Goal: Task Accomplishment & Management: Complete application form

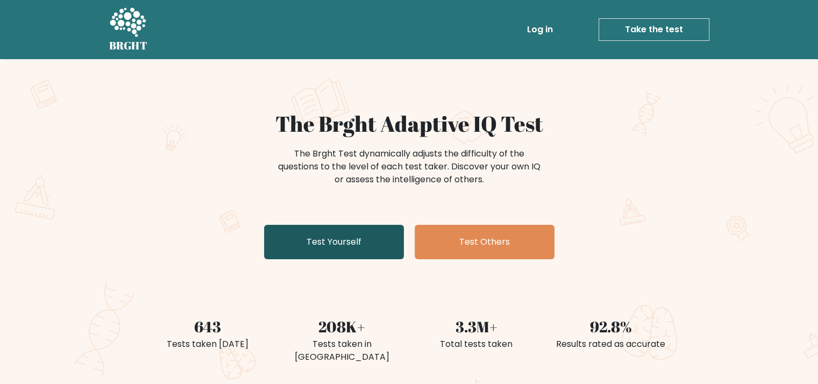
click at [334, 245] on link "Test Yourself" at bounding box center [334, 242] width 140 height 34
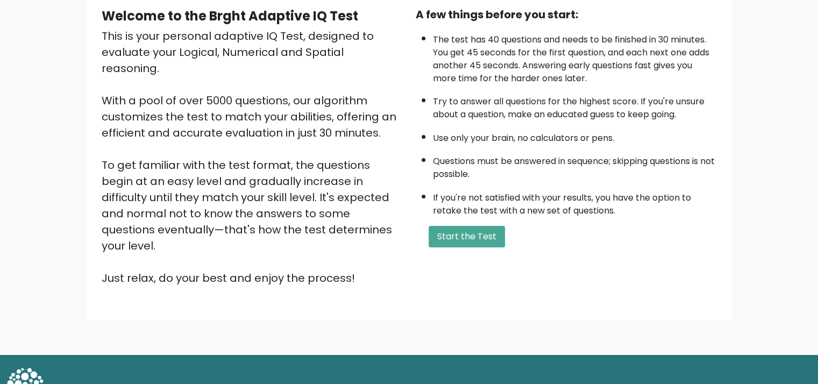
scroll to position [109, 0]
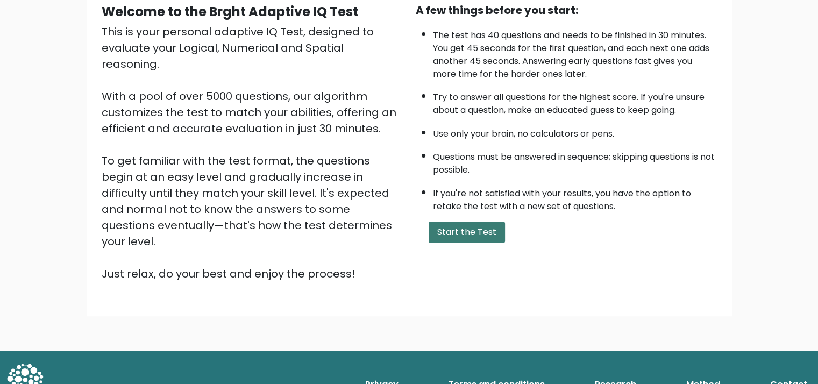
click at [475, 225] on button "Start the Test" at bounding box center [467, 233] width 76 height 22
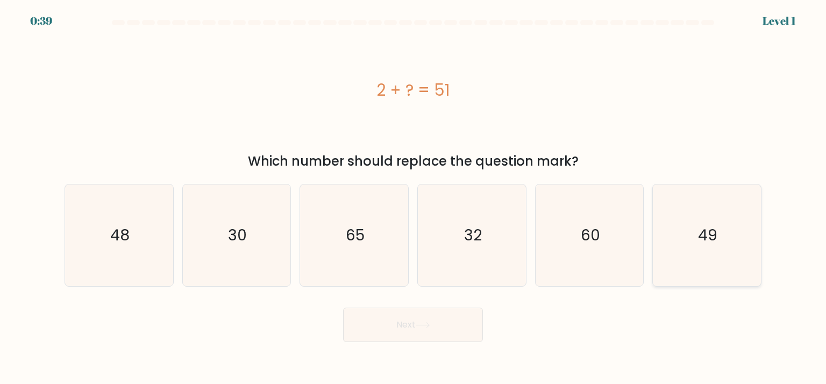
click at [696, 234] on icon "49" at bounding box center [706, 235] width 101 height 101
click at [414, 197] on input "f. 49" at bounding box center [413, 194] width 1 height 5
radio input "true"
click at [415, 322] on button "Next" at bounding box center [413, 325] width 140 height 34
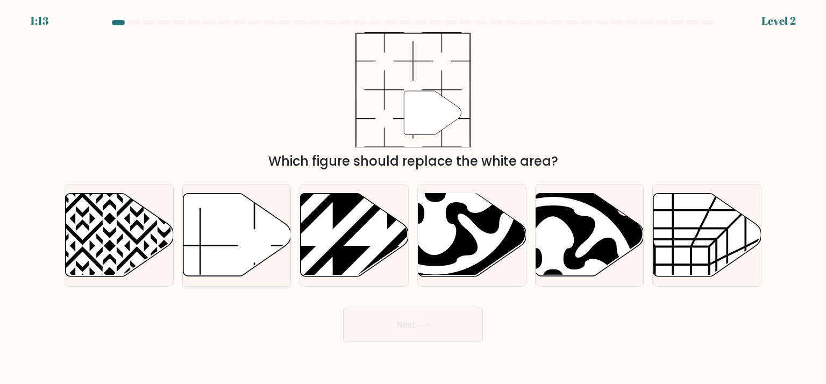
click at [261, 243] on icon at bounding box center [237, 235] width 108 height 83
click at [413, 197] on input "b." at bounding box center [413, 194] width 1 height 5
radio input "true"
click at [411, 332] on button "Next" at bounding box center [413, 325] width 140 height 34
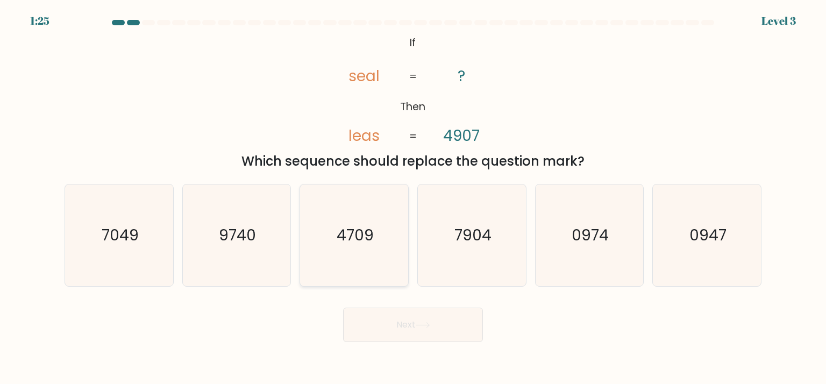
click at [340, 236] on text "4709" at bounding box center [355, 235] width 37 height 22
click at [413, 197] on input "c. 4709" at bounding box center [413, 194] width 1 height 5
radio input "true"
click at [104, 228] on text "7049" at bounding box center [120, 235] width 37 height 22
click at [413, 197] on input "a. 7049" at bounding box center [413, 194] width 1 height 5
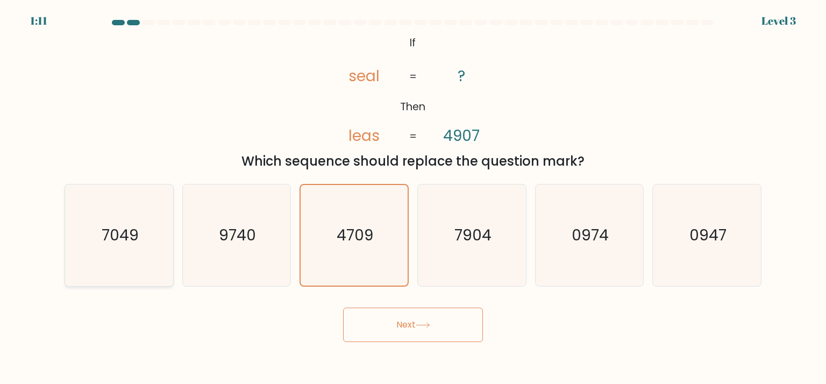
radio input "true"
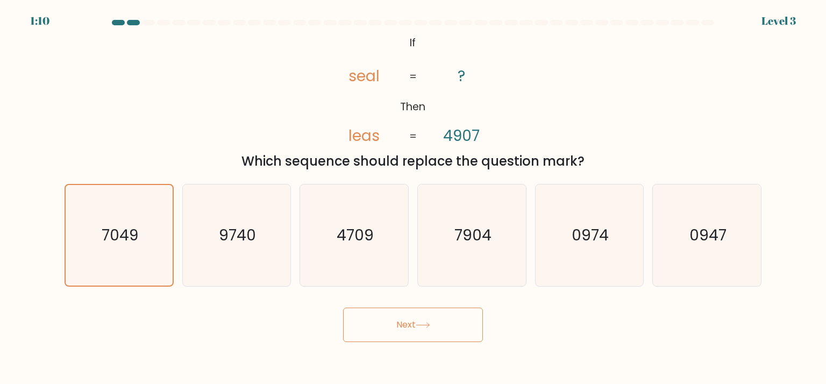
click at [400, 309] on button "Next" at bounding box center [413, 325] width 140 height 34
click at [396, 327] on button "Next" at bounding box center [413, 325] width 140 height 34
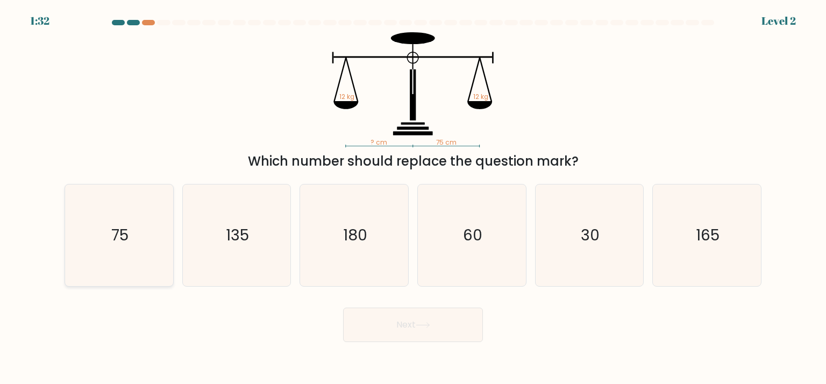
click at [91, 241] on icon "75" at bounding box center [118, 235] width 101 height 101
click at [413, 197] on input "a. 75" at bounding box center [413, 194] width 1 height 5
radio input "true"
click at [436, 324] on button "Next" at bounding box center [413, 325] width 140 height 34
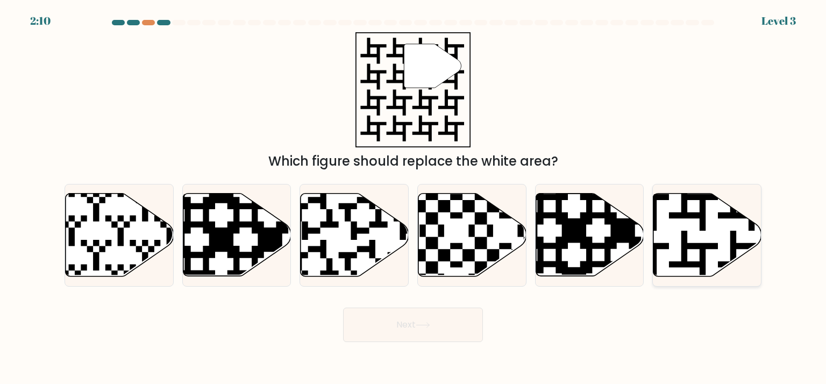
click at [707, 233] on icon at bounding box center [708, 235] width 108 height 83
click at [414, 197] on input "f." at bounding box center [413, 194] width 1 height 5
radio input "true"
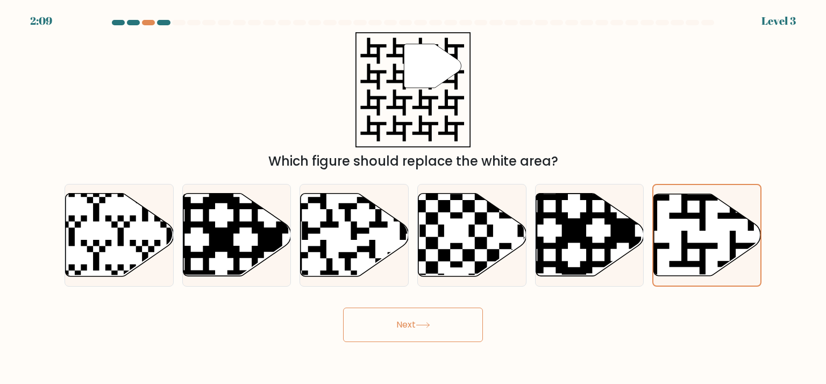
click at [402, 329] on button "Next" at bounding box center [413, 325] width 140 height 34
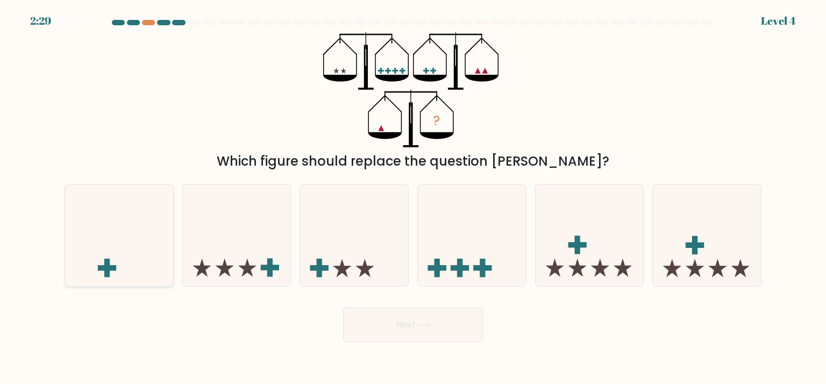
click at [108, 264] on rect at bounding box center [106, 268] width 5 height 18
click at [413, 197] on input "a." at bounding box center [413, 194] width 1 height 5
radio input "true"
click at [461, 335] on button "Next" at bounding box center [413, 325] width 140 height 34
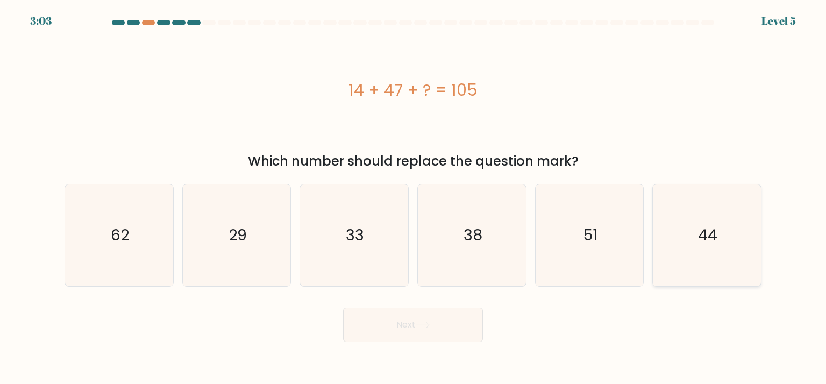
click at [717, 246] on icon "44" at bounding box center [706, 235] width 101 height 101
click at [414, 197] on input "f. 44" at bounding box center [413, 194] width 1 height 5
radio input "true"
click at [451, 326] on button "Next" at bounding box center [413, 325] width 140 height 34
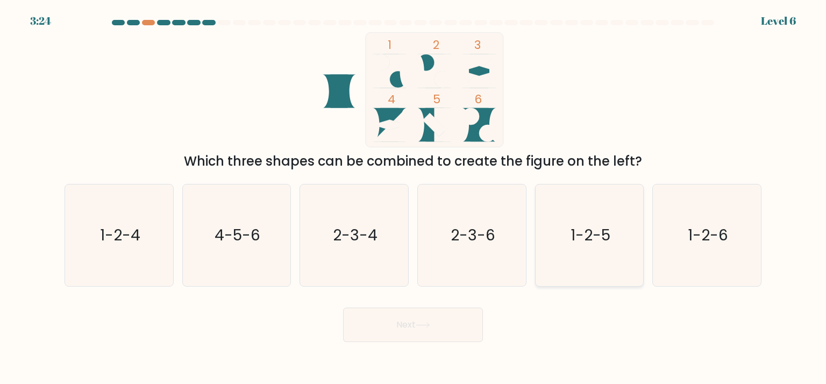
click at [588, 239] on text "1-2-5" at bounding box center [591, 235] width 40 height 22
click at [414, 197] on input "e. 1-2-5" at bounding box center [413, 194] width 1 height 5
radio input "true"
click at [402, 333] on button "Next" at bounding box center [413, 325] width 140 height 34
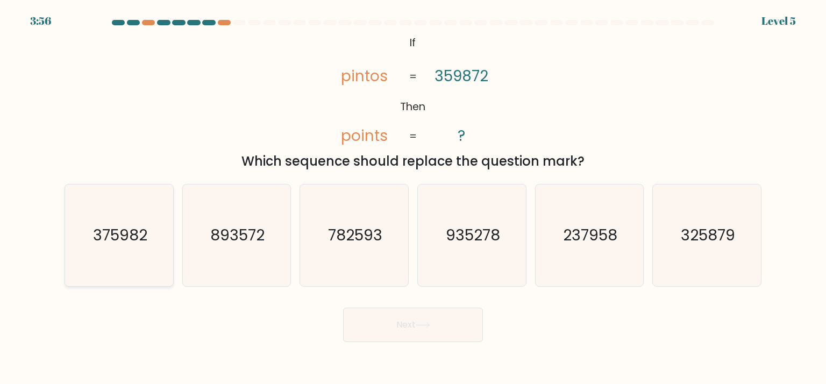
click at [105, 251] on icon "375982" at bounding box center [118, 235] width 101 height 101
click at [413, 197] on input "a. 375982" at bounding box center [413, 194] width 1 height 5
radio input "true"
click at [418, 318] on button "Next" at bounding box center [413, 325] width 140 height 34
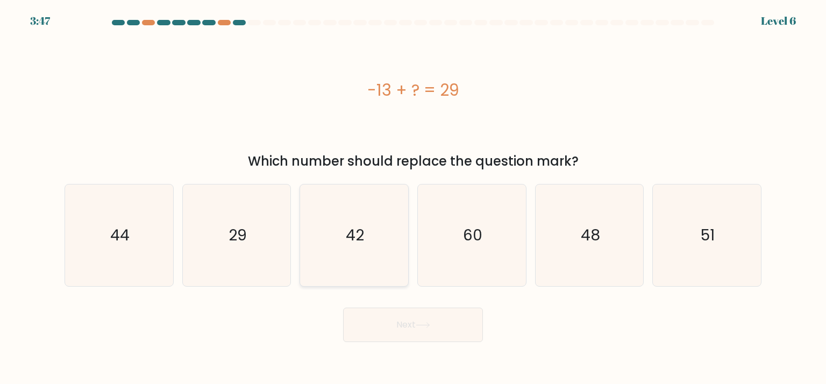
click at [348, 253] on icon "42" at bounding box center [353, 235] width 101 height 101
click at [413, 197] on input "c. 42" at bounding box center [413, 194] width 1 height 5
radio input "true"
click at [418, 331] on button "Next" at bounding box center [413, 325] width 140 height 34
click at [408, 327] on button "Next" at bounding box center [413, 325] width 140 height 34
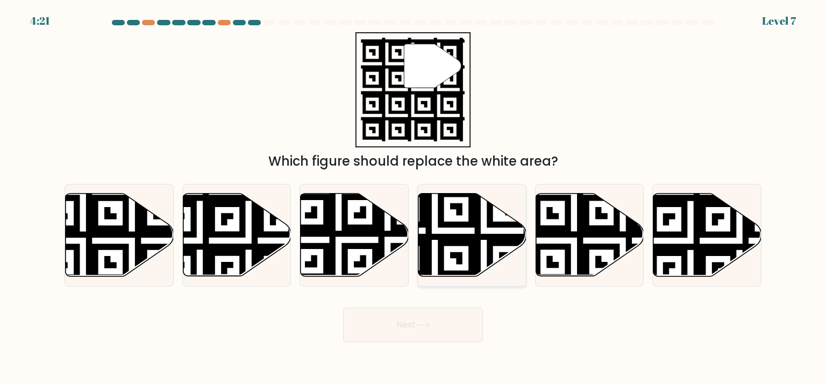
click at [477, 229] on icon at bounding box center [435, 280] width 196 height 196
click at [414, 197] on input "d." at bounding box center [413, 194] width 1 height 5
radio input "true"
click at [415, 331] on button "Next" at bounding box center [413, 325] width 140 height 34
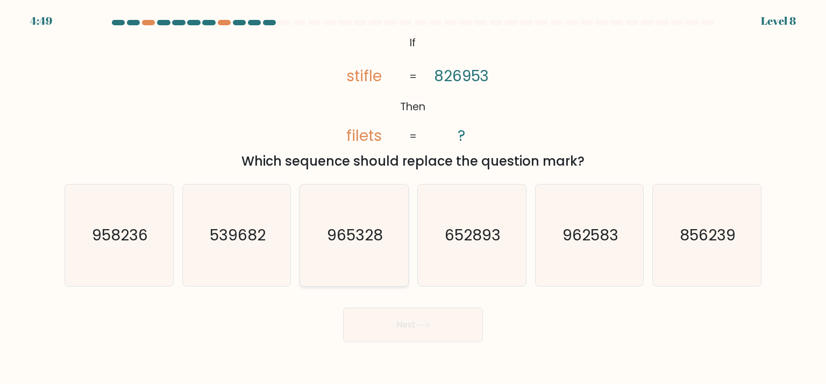
click at [369, 239] on text "965328" at bounding box center [356, 235] width 56 height 22
click at [413, 197] on input "c. 965328" at bounding box center [413, 194] width 1 height 5
radio input "true"
click at [391, 324] on button "Next" at bounding box center [413, 325] width 140 height 34
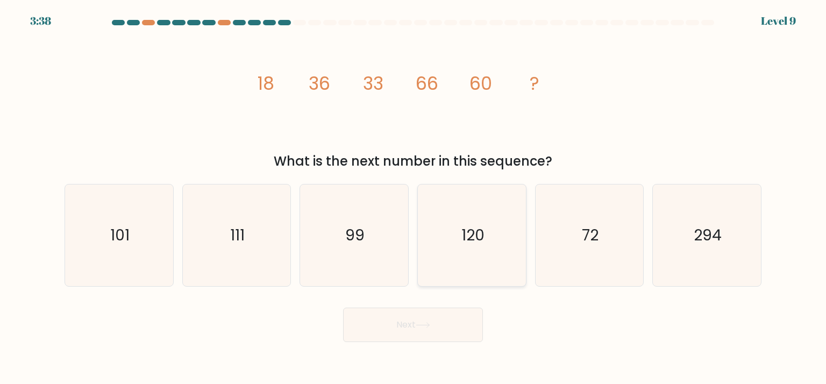
click at [500, 236] on icon "120" at bounding box center [471, 235] width 101 height 101
click at [414, 197] on input "d. 120" at bounding box center [413, 194] width 1 height 5
radio input "true"
click at [452, 326] on button "Next" at bounding box center [413, 325] width 140 height 34
click at [399, 319] on button "Next" at bounding box center [413, 325] width 140 height 34
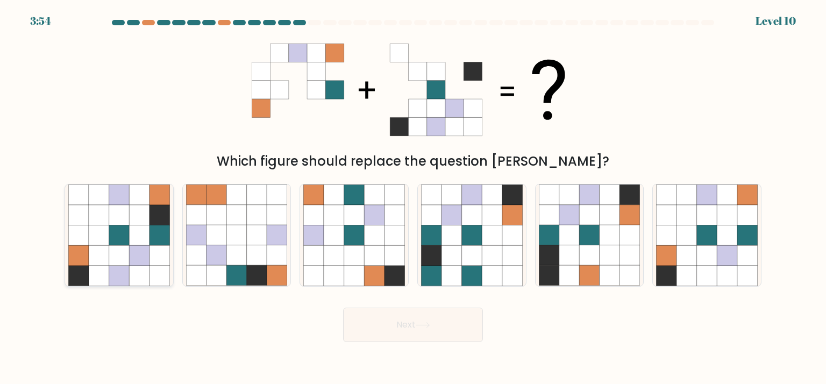
click at [138, 247] on icon at bounding box center [139, 255] width 20 height 20
click at [413, 197] on input "a." at bounding box center [413, 194] width 1 height 5
radio input "true"
click at [399, 317] on button "Next" at bounding box center [413, 325] width 140 height 34
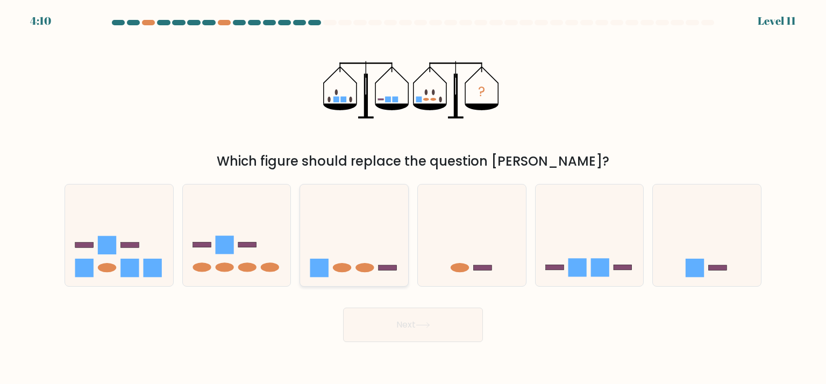
click at [348, 264] on ellipse at bounding box center [342, 267] width 18 height 9
click at [413, 197] on input "c." at bounding box center [413, 194] width 1 height 5
radio input "true"
click at [397, 322] on button "Next" at bounding box center [413, 325] width 140 height 34
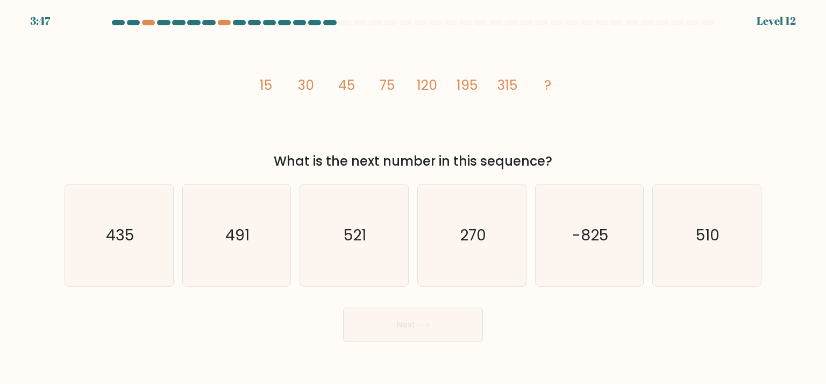
click at [295, 119] on icon "image/svg+xml 15 30 45 75 120 195 315 ?" at bounding box center [413, 89] width 323 height 115
click at [103, 232] on icon "435" at bounding box center [118, 235] width 101 height 101
click at [413, 197] on input "a. 435" at bounding box center [413, 194] width 1 height 5
radio input "true"
click at [386, 326] on button "Next" at bounding box center [413, 325] width 140 height 34
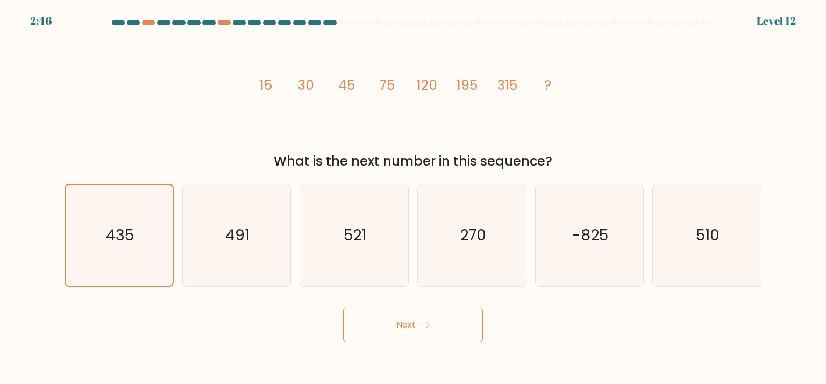
click at [402, 323] on button "Next" at bounding box center [413, 325] width 140 height 34
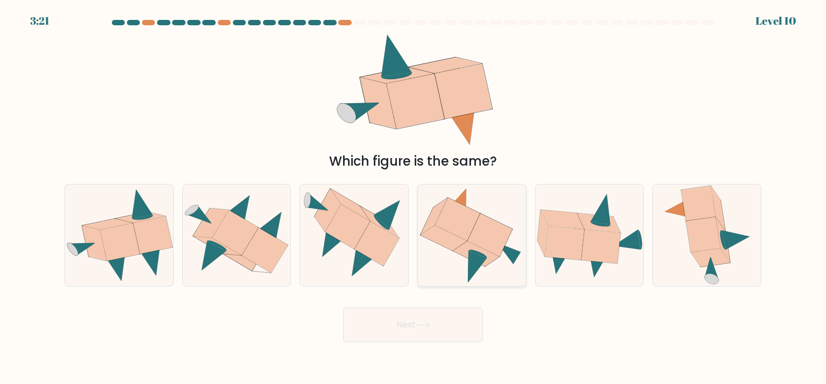
click at [466, 250] on icon at bounding box center [476, 254] width 46 height 25
click at [414, 197] on input "d." at bounding box center [413, 194] width 1 height 5
radio input "true"
click at [446, 334] on button "Next" at bounding box center [413, 325] width 140 height 34
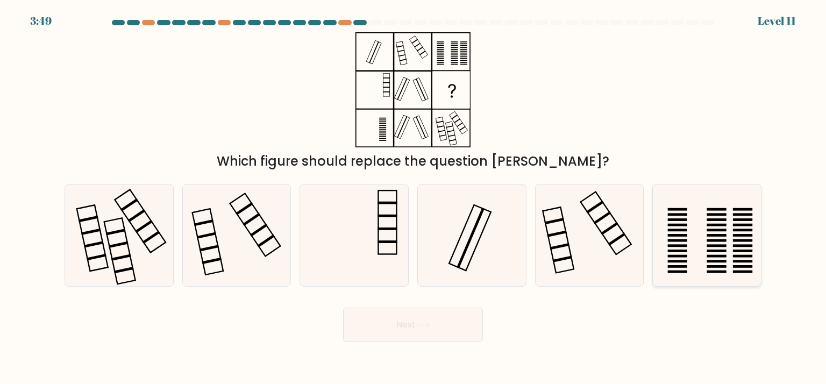
click at [727, 245] on icon at bounding box center [706, 235] width 101 height 101
click at [414, 197] on input "f." at bounding box center [413, 194] width 1 height 5
radio input "true"
click at [394, 320] on button "Next" at bounding box center [413, 325] width 140 height 34
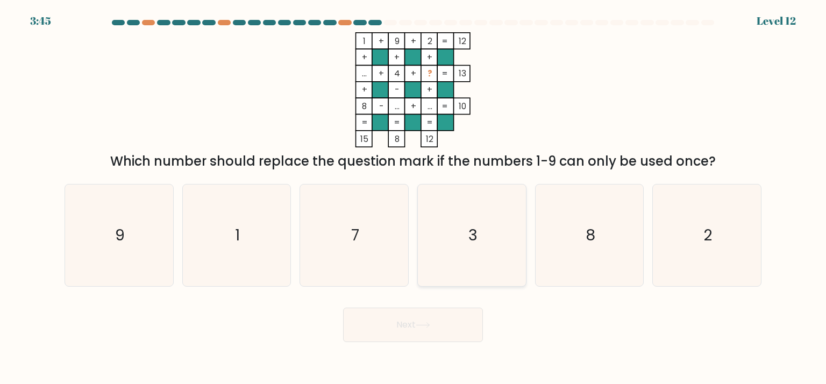
click at [477, 232] on text "3" at bounding box center [473, 235] width 9 height 22
click at [414, 197] on input "d. 3" at bounding box center [413, 194] width 1 height 5
radio input "true"
click at [398, 327] on button "Next" at bounding box center [413, 325] width 140 height 34
click at [404, 327] on button "Next" at bounding box center [413, 325] width 140 height 34
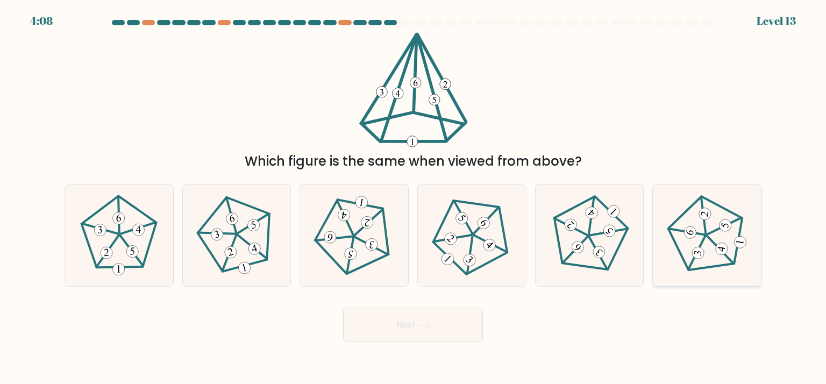
click at [710, 227] on icon at bounding box center [707, 235] width 81 height 81
click at [414, 197] on input "f." at bounding box center [413, 194] width 1 height 5
radio input "true"
click at [415, 319] on button "Next" at bounding box center [413, 325] width 140 height 34
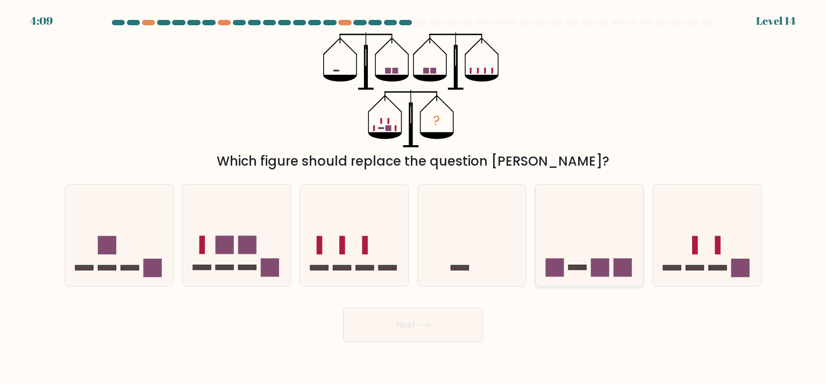
click at [562, 273] on rect at bounding box center [555, 268] width 18 height 18
click at [414, 197] on input "e." at bounding box center [413, 194] width 1 height 5
radio input "true"
click at [428, 320] on button "Next" at bounding box center [413, 325] width 140 height 34
click at [402, 329] on button "Next" at bounding box center [413, 325] width 140 height 34
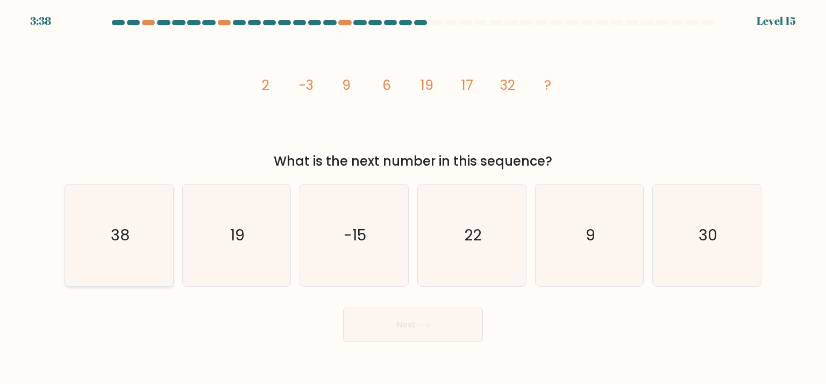
click at [131, 237] on icon "38" at bounding box center [118, 235] width 101 height 101
click at [413, 197] on input "a. 38" at bounding box center [413, 194] width 1 height 5
radio input "true"
click at [415, 321] on button "Next" at bounding box center [413, 325] width 140 height 34
click at [413, 321] on button "Next" at bounding box center [413, 325] width 140 height 34
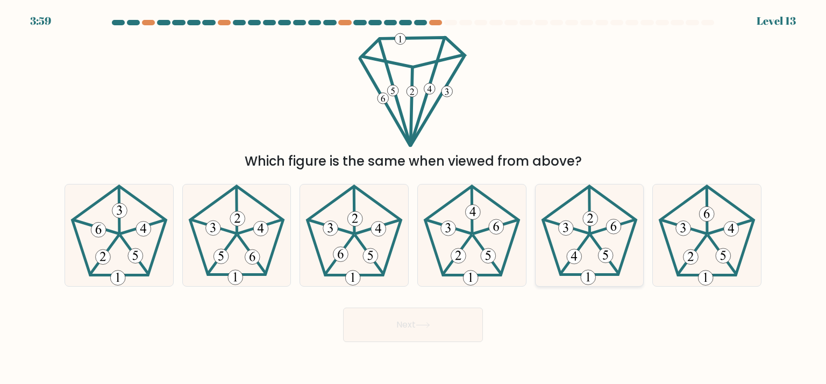
click at [588, 266] on icon at bounding box center [589, 235] width 101 height 101
click at [414, 197] on input "e." at bounding box center [413, 194] width 1 height 5
radio input "true"
click at [395, 327] on button "Next" at bounding box center [413, 325] width 140 height 34
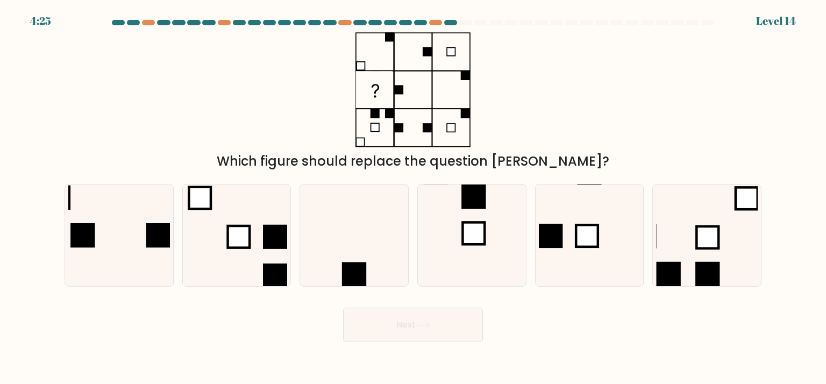
click at [436, 25] on div at bounding box center [413, 25] width 710 height 10
click at [435, 22] on div at bounding box center [435, 22] width 13 height 5
click at [449, 23] on div at bounding box center [450, 22] width 13 height 5
click at [461, 231] on icon at bounding box center [471, 235] width 101 height 101
click at [414, 197] on input "d." at bounding box center [413, 194] width 1 height 5
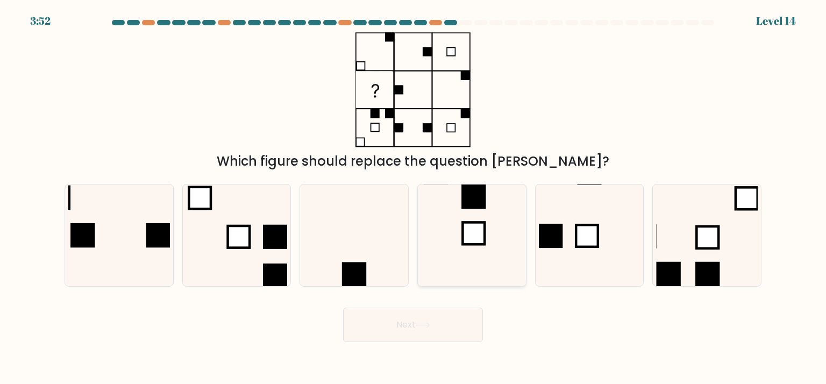
radio input "true"
click at [429, 327] on icon at bounding box center [423, 325] width 15 height 6
click at [411, 324] on button "Next" at bounding box center [413, 325] width 140 height 34
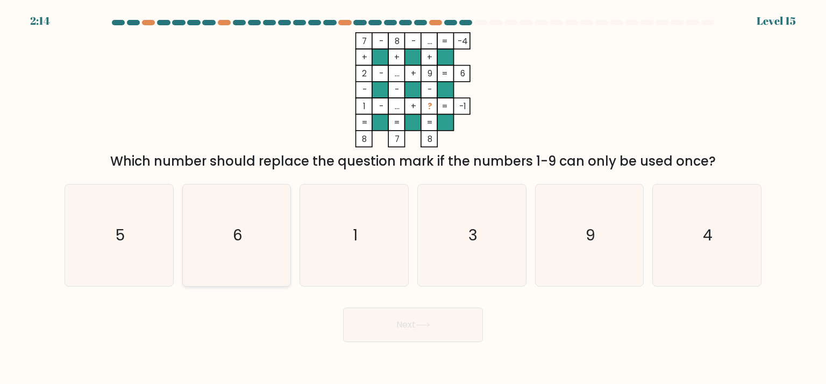
click at [198, 237] on icon "6" at bounding box center [236, 235] width 101 height 101
click at [413, 197] on input "b. 6" at bounding box center [413, 194] width 1 height 5
radio input "true"
click at [433, 332] on button "Next" at bounding box center [413, 325] width 140 height 34
click at [414, 324] on button "Next" at bounding box center [413, 325] width 140 height 34
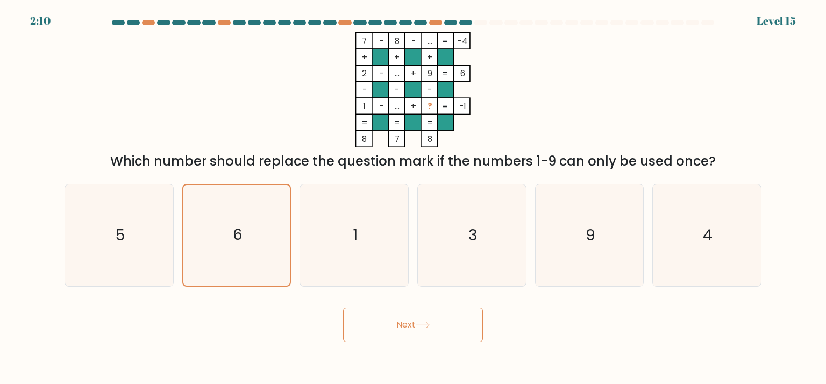
click at [402, 327] on button "Next" at bounding box center [413, 325] width 140 height 34
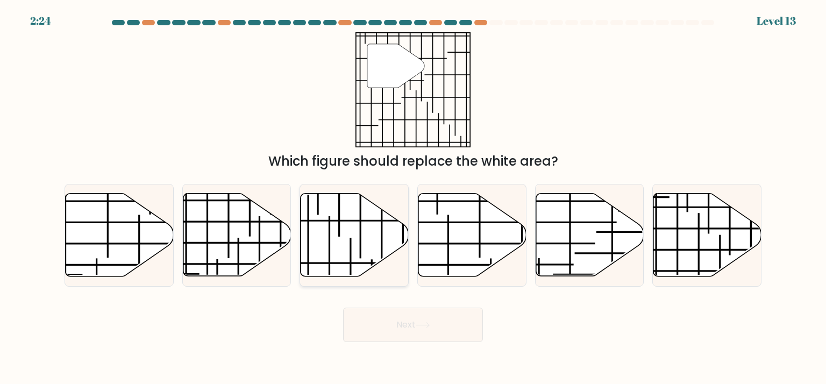
click at [355, 208] on icon at bounding box center [355, 235] width 108 height 83
click at [413, 197] on input "c." at bounding box center [413, 194] width 1 height 5
radio input "true"
click at [449, 321] on button "Next" at bounding box center [413, 325] width 140 height 34
click at [424, 320] on button "Next" at bounding box center [413, 325] width 140 height 34
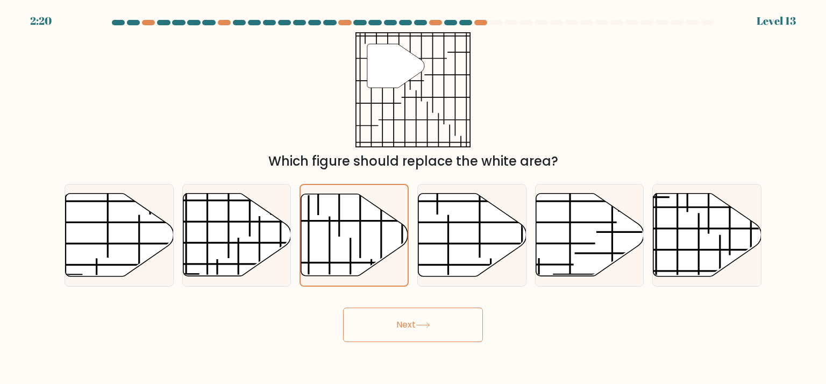
click at [407, 322] on button "Next" at bounding box center [413, 325] width 140 height 34
click at [441, 328] on button "Next" at bounding box center [413, 325] width 140 height 34
click at [415, 324] on button "Next" at bounding box center [413, 325] width 140 height 34
click at [342, 221] on line at bounding box center [364, 221] width 171 height 0
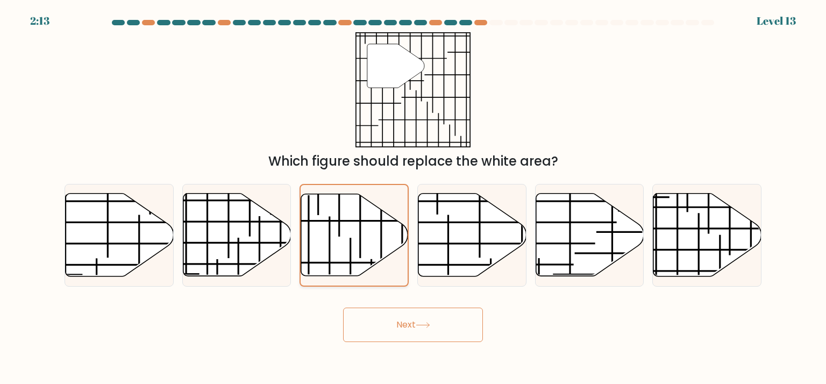
click at [413, 197] on input "c." at bounding box center [413, 194] width 1 height 5
click at [398, 337] on button "Next" at bounding box center [413, 325] width 140 height 34
click at [400, 323] on button "Next" at bounding box center [413, 325] width 140 height 34
click at [452, 325] on button "Next" at bounding box center [413, 325] width 140 height 34
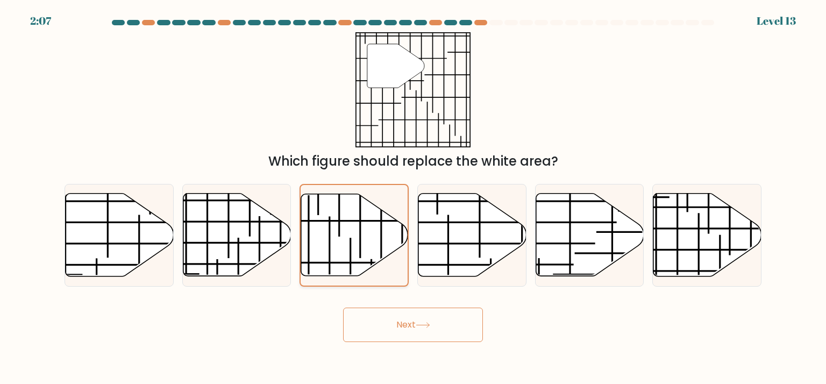
click at [383, 256] on icon at bounding box center [354, 235] width 107 height 82
click at [413, 197] on input "c." at bounding box center [413, 194] width 1 height 5
click at [466, 224] on icon at bounding box center [473, 235] width 108 height 83
click at [414, 197] on input "d." at bounding box center [413, 194] width 1 height 5
radio input "true"
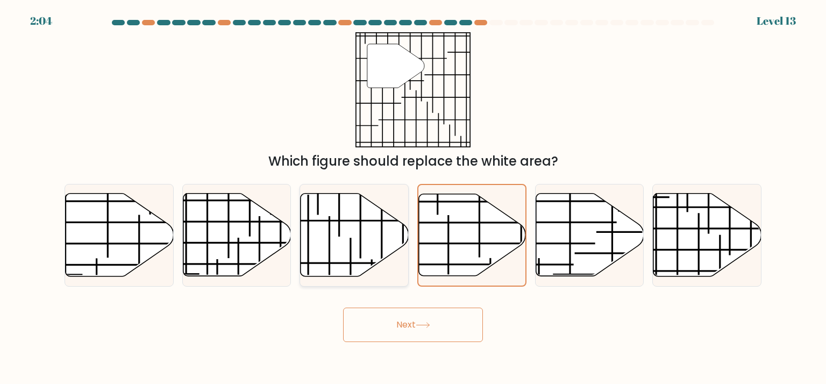
click at [344, 238] on icon at bounding box center [355, 235] width 108 height 83
click at [413, 197] on input "c." at bounding box center [413, 194] width 1 height 5
radio input "true"
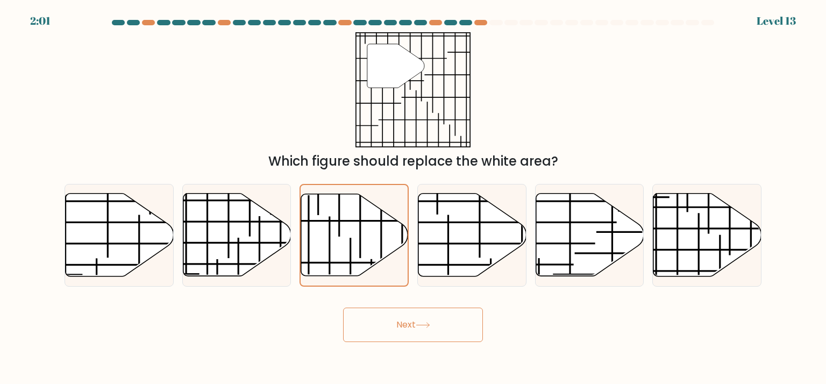
click at [413, 312] on button "Next" at bounding box center [413, 325] width 140 height 34
click at [409, 324] on button "Next" at bounding box center [413, 325] width 140 height 34
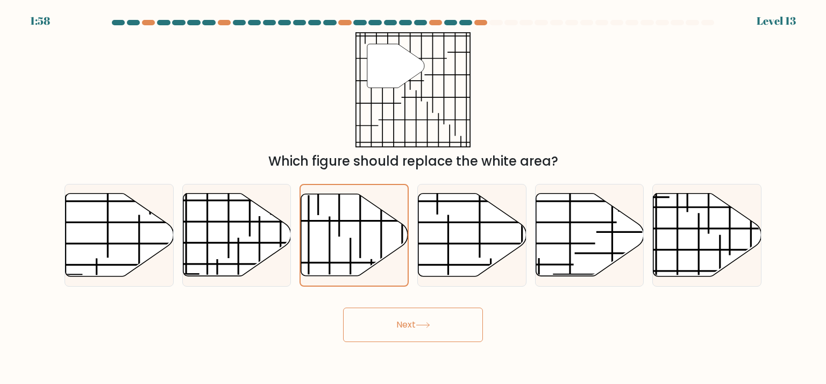
click at [409, 324] on button "Next" at bounding box center [413, 325] width 140 height 34
click at [219, 285] on div at bounding box center [236, 235] width 109 height 102
click at [413, 197] on input "b." at bounding box center [413, 194] width 1 height 5
radio input "true"
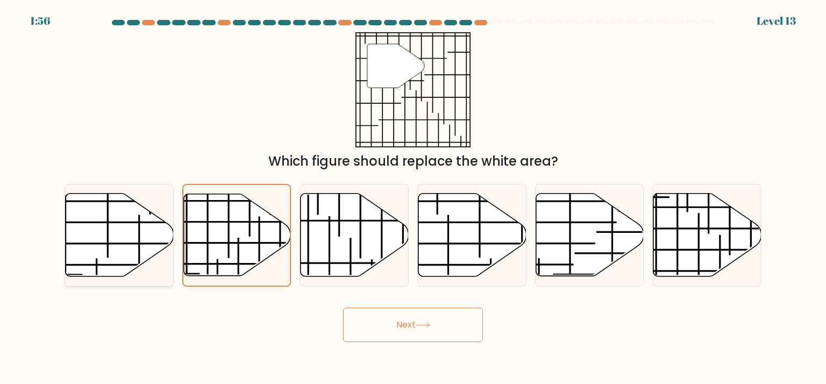
click at [115, 269] on icon at bounding box center [120, 235] width 108 height 83
click at [413, 197] on input "a." at bounding box center [413, 194] width 1 height 5
radio input "true"
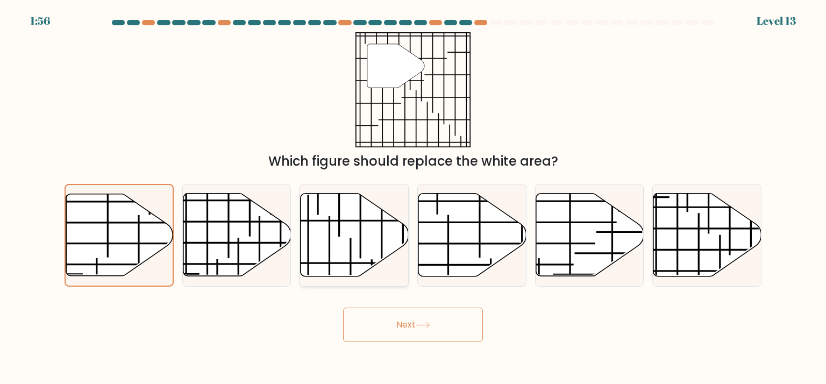
click at [343, 279] on div at bounding box center [354, 235] width 109 height 102
click at [413, 197] on input "c." at bounding box center [413, 194] width 1 height 5
radio input "true"
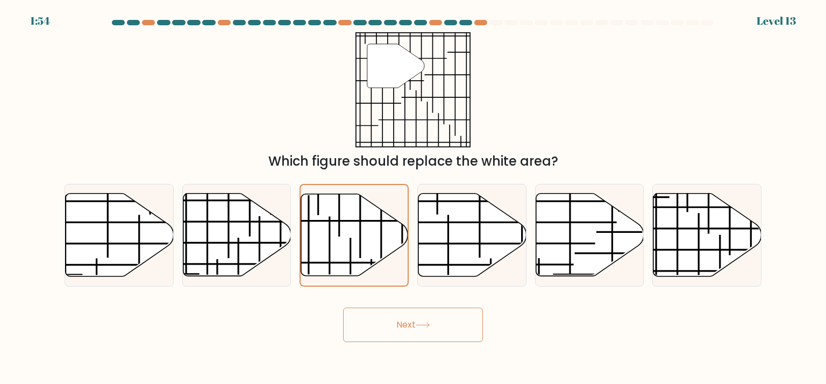
click at [397, 330] on button "Next" at bounding box center [413, 325] width 140 height 34
click at [394, 70] on icon at bounding box center [395, 66] width 57 height 44
click at [324, 260] on icon at bounding box center [354, 235] width 107 height 82
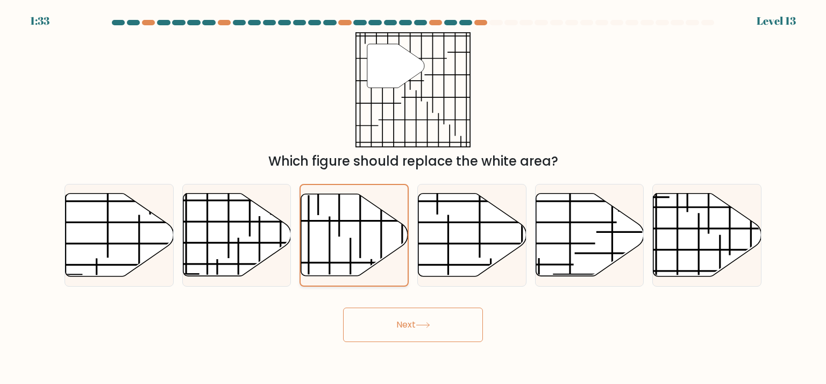
click at [413, 197] on input "c." at bounding box center [413, 194] width 1 height 5
click at [398, 320] on button "Next" at bounding box center [413, 325] width 140 height 34
click at [402, 320] on button "Next" at bounding box center [413, 325] width 140 height 34
click at [428, 320] on button "Next" at bounding box center [413, 325] width 140 height 34
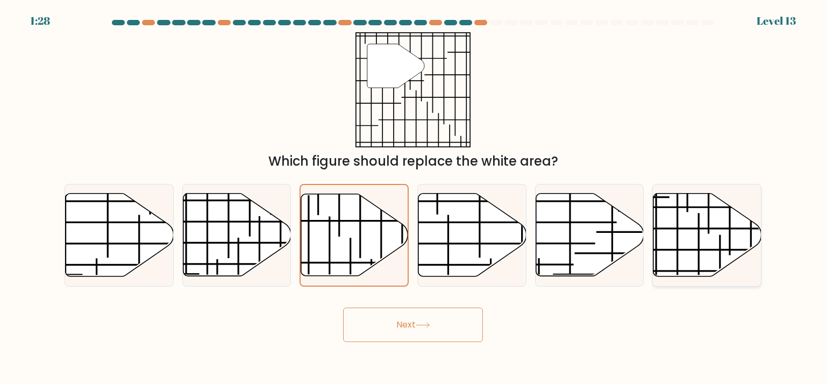
click at [724, 229] on line at bounding box center [703, 229] width 152 height 0
click at [414, 197] on input "f." at bounding box center [413, 194] width 1 height 5
radio input "true"
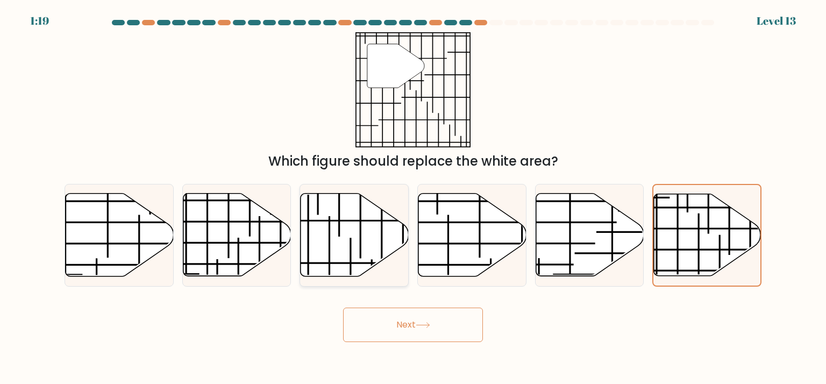
click at [348, 217] on icon at bounding box center [355, 235] width 108 height 83
click at [413, 197] on input "c." at bounding box center [413, 194] width 1 height 5
radio input "true"
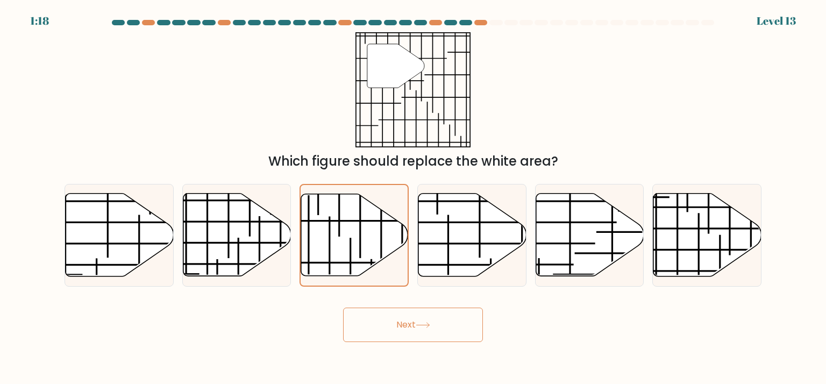
click at [403, 333] on button "Next" at bounding box center [413, 325] width 140 height 34
click at [405, 324] on button "Next" at bounding box center [413, 325] width 140 height 34
click at [402, 313] on button "Next" at bounding box center [413, 325] width 140 height 34
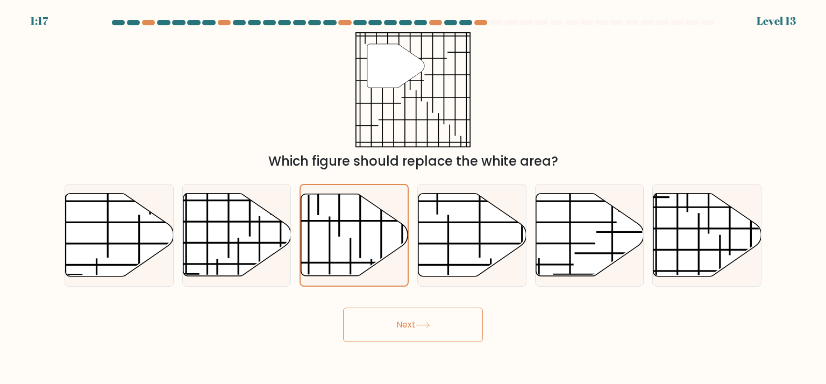
click at [402, 313] on button "Next" at bounding box center [413, 325] width 140 height 34
click at [355, 202] on icon at bounding box center [354, 235] width 107 height 82
click at [413, 197] on input "c." at bounding box center [413, 194] width 1 height 5
click at [396, 320] on button "Next" at bounding box center [413, 325] width 140 height 34
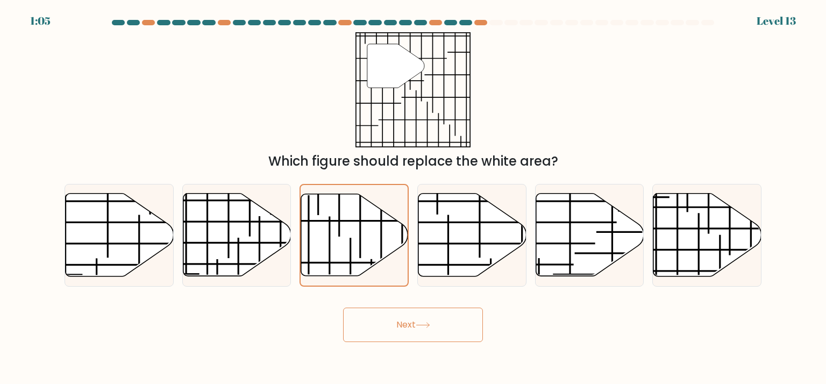
click at [396, 320] on button "Next" at bounding box center [413, 325] width 140 height 34
click at [429, 324] on icon at bounding box center [423, 325] width 15 height 6
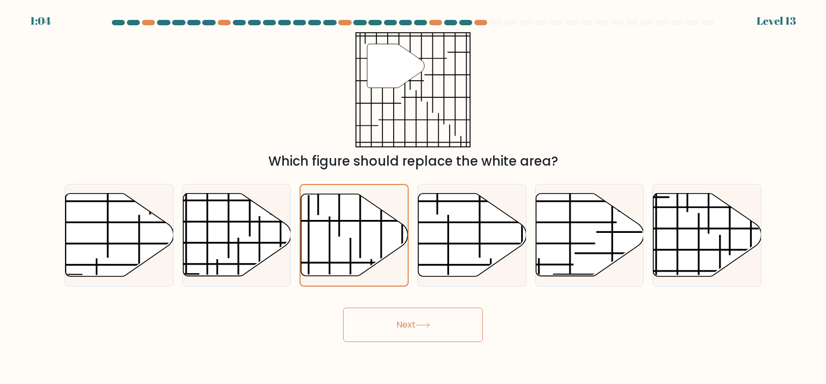
click at [429, 324] on icon at bounding box center [423, 325] width 15 height 6
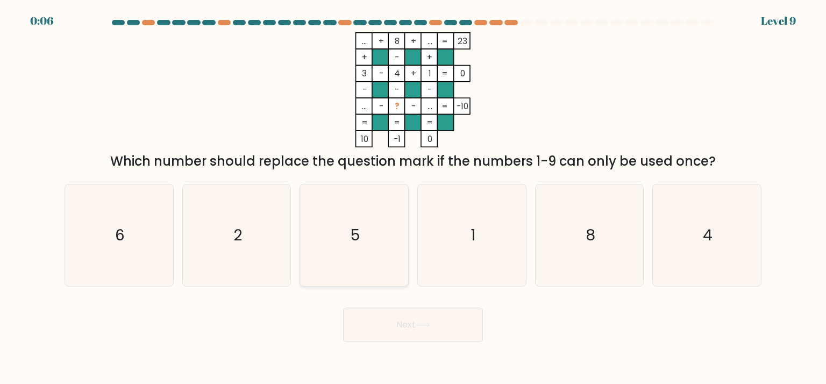
click at [362, 235] on icon "5" at bounding box center [353, 235] width 101 height 101
click at [413, 197] on input "c. 5" at bounding box center [413, 194] width 1 height 5
radio input "true"
click at [426, 316] on button "Next" at bounding box center [413, 325] width 140 height 34
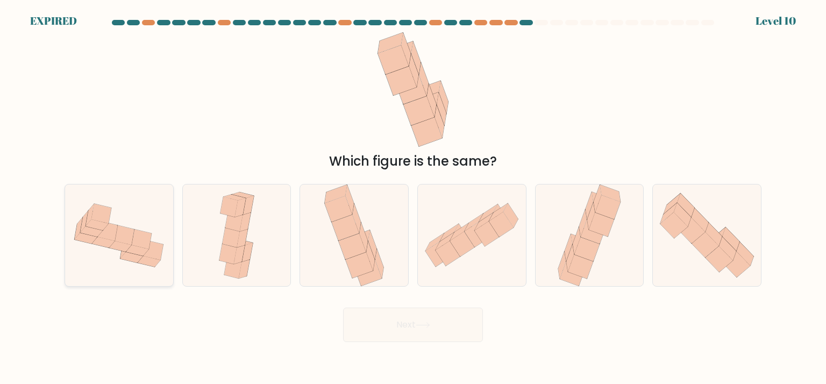
click at [133, 258] on icon at bounding box center [132, 257] width 23 height 11
click at [413, 197] on input "a." at bounding box center [413, 194] width 1 height 5
radio input "true"
click at [89, 218] on icon at bounding box center [90, 215] width 8 height 22
click at [413, 197] on input "a." at bounding box center [413, 194] width 1 height 5
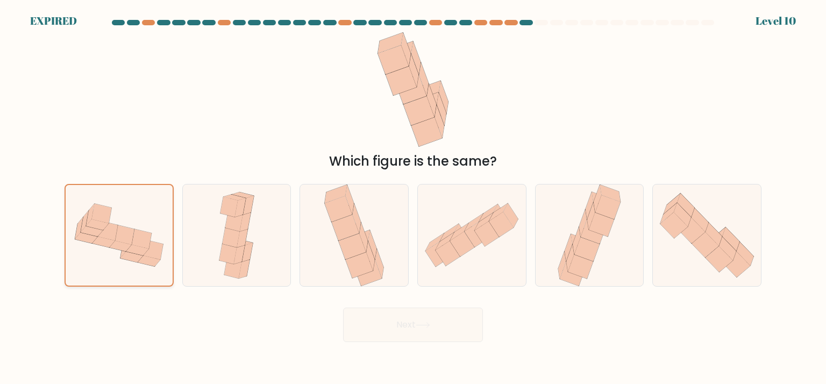
click at [124, 226] on icon at bounding box center [119, 235] width 107 height 81
click at [413, 197] on input "a." at bounding box center [413, 194] width 1 height 5
click at [124, 226] on icon at bounding box center [119, 235] width 107 height 81
click at [413, 197] on input "a." at bounding box center [413, 194] width 1 height 5
click at [124, 226] on icon at bounding box center [119, 235] width 107 height 81
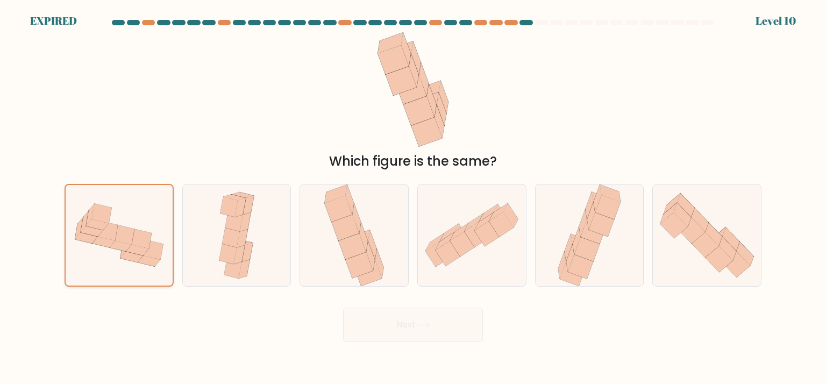
click at [413, 197] on input "a." at bounding box center [413, 194] width 1 height 5
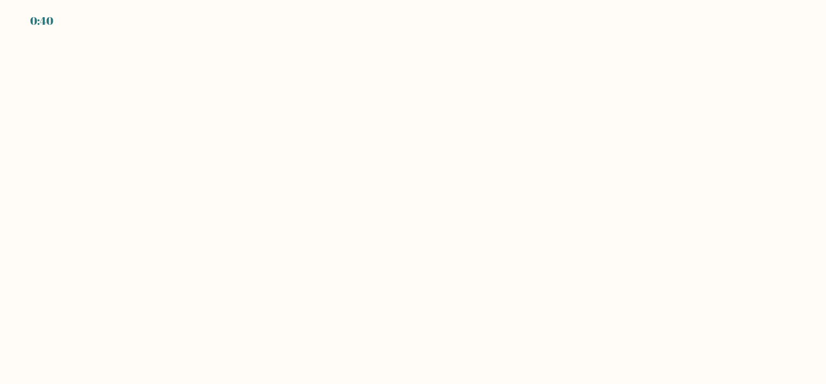
click at [439, 241] on body "0:40" at bounding box center [413, 192] width 826 height 384
drag, startPoint x: 0, startPoint y: 0, endPoint x: 409, endPoint y: 225, distance: 466.7
click at [438, 241] on body "0:38" at bounding box center [413, 192] width 826 height 384
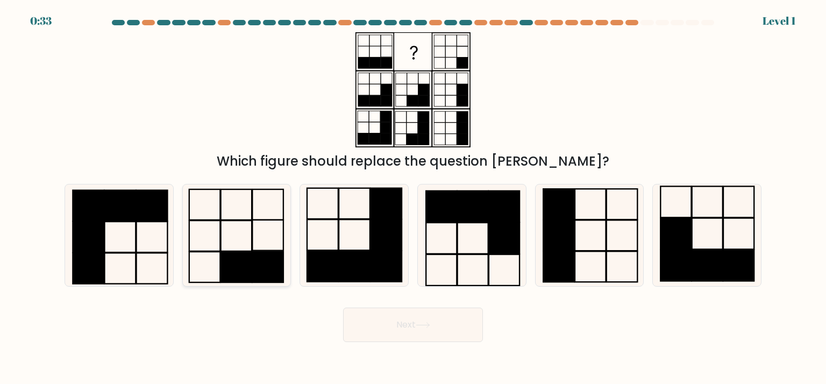
click at [222, 264] on rect at bounding box center [236, 267] width 31 height 31
click at [413, 197] on input "b." at bounding box center [413, 194] width 1 height 5
radio input "true"
click at [418, 322] on icon at bounding box center [423, 325] width 15 height 6
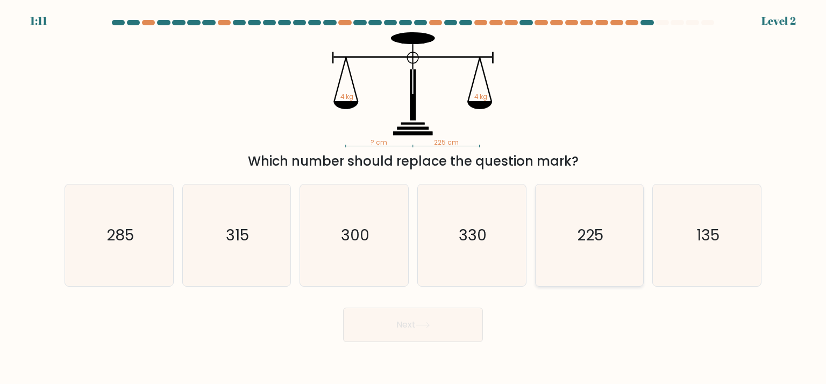
click at [613, 238] on icon "225" at bounding box center [589, 235] width 101 height 101
click at [414, 197] on input "e. 225" at bounding box center [413, 194] width 1 height 5
radio input "true"
click at [380, 329] on button "Next" at bounding box center [413, 325] width 140 height 34
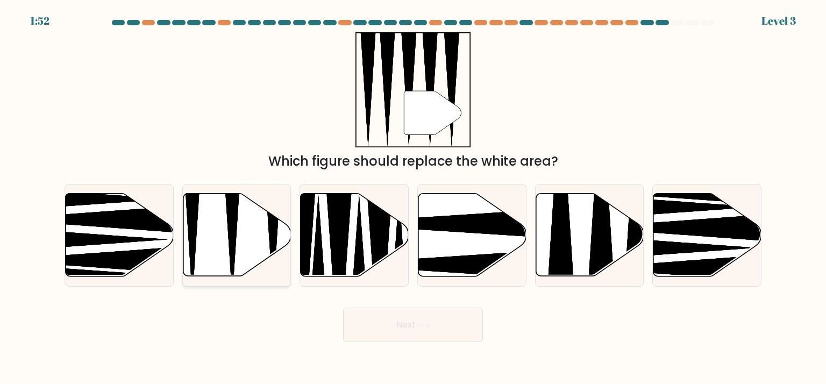
click at [211, 231] on icon at bounding box center [237, 235] width 108 height 83
click at [413, 197] on input "b." at bounding box center [413, 194] width 1 height 5
radio input "true"
click at [443, 330] on button "Next" at bounding box center [413, 325] width 140 height 34
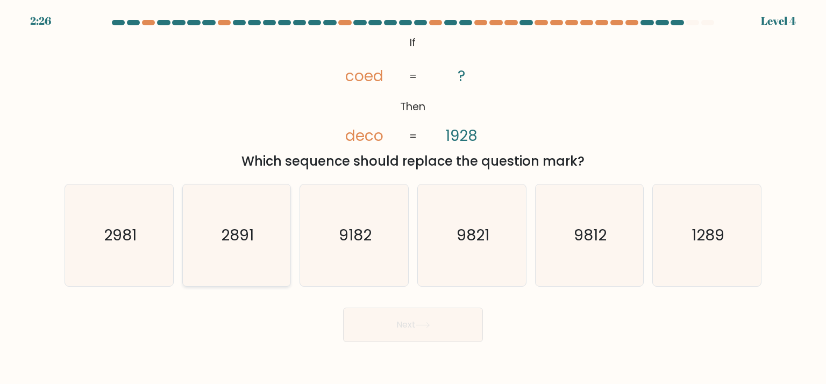
click at [224, 250] on icon "2891" at bounding box center [236, 235] width 101 height 101
click at [413, 197] on input "b. 2891" at bounding box center [413, 194] width 1 height 5
radio input "true"
click at [424, 344] on body "2:25 Level 4 If" at bounding box center [413, 192] width 826 height 384
click at [421, 329] on button "Next" at bounding box center [413, 325] width 140 height 34
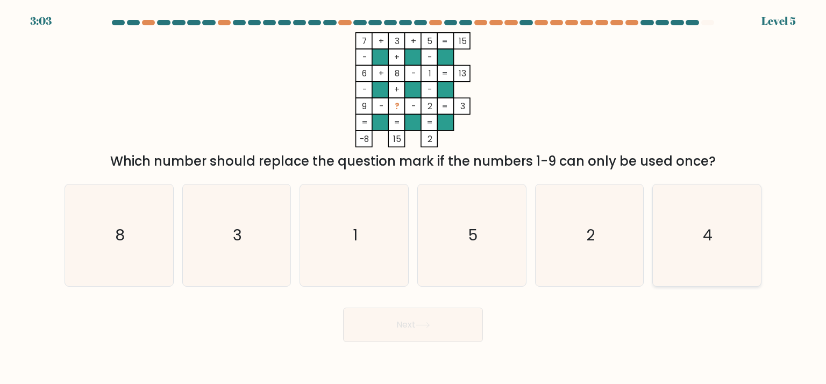
click at [715, 232] on icon "4" at bounding box center [706, 235] width 101 height 101
click at [414, 197] on input "f. 4" at bounding box center [413, 194] width 1 height 5
radio input "true"
click at [394, 327] on button "Next" at bounding box center [413, 325] width 140 height 34
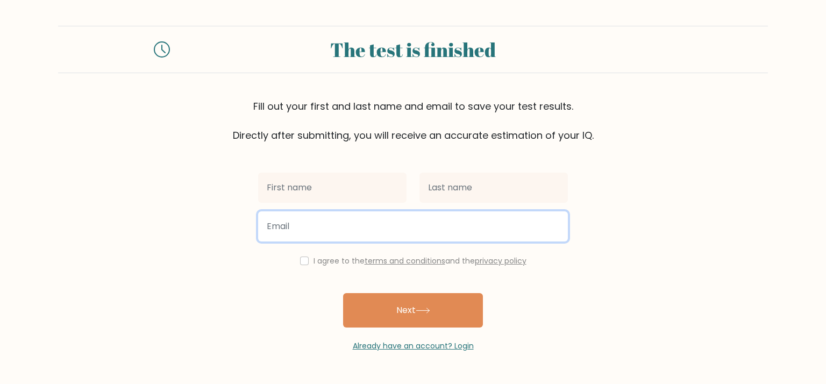
click at [328, 236] on input "email" at bounding box center [413, 226] width 310 height 30
paste input "[EMAIL_ADDRESS][DOMAIN_NAME]"
type input "[EMAIL_ADDRESS][DOMAIN_NAME]"
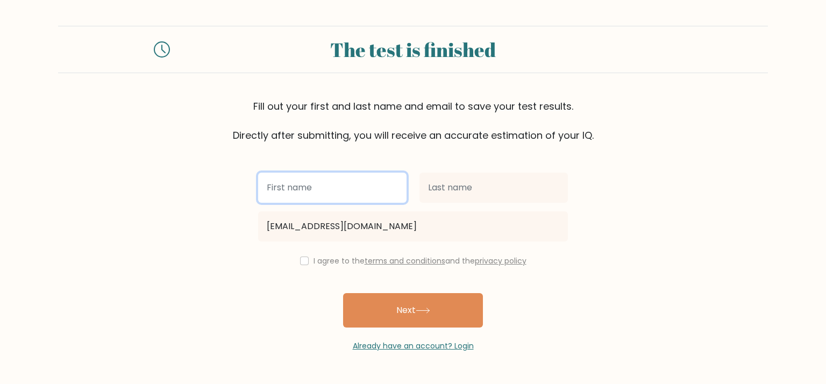
click at [340, 188] on input "text" at bounding box center [332, 188] width 149 height 30
type input "[PERSON_NAME]"
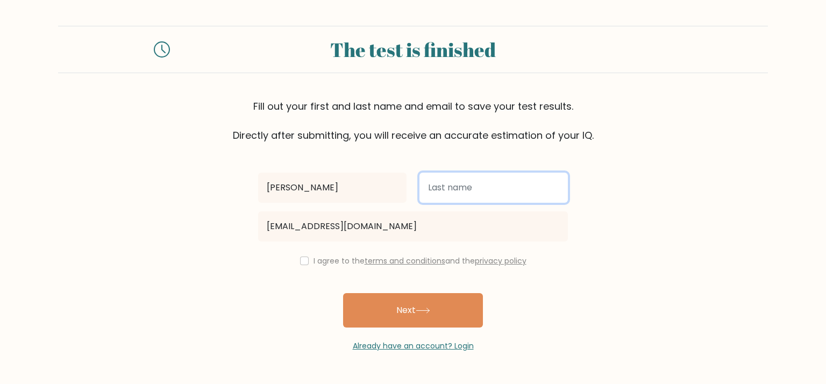
click at [487, 192] on input "text" at bounding box center [494, 188] width 149 height 30
type input "[PERSON_NAME]"
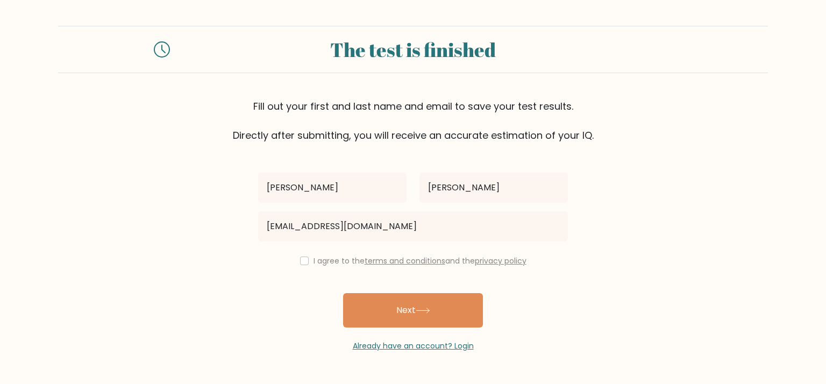
click at [327, 262] on label "I agree to the terms and conditions and the privacy policy" at bounding box center [420, 261] width 213 height 11
click at [297, 265] on div "I agree to the terms and conditions and the privacy policy" at bounding box center [413, 260] width 323 height 13
click at [303, 260] on input "checkbox" at bounding box center [304, 261] width 9 height 9
checkbox input "true"
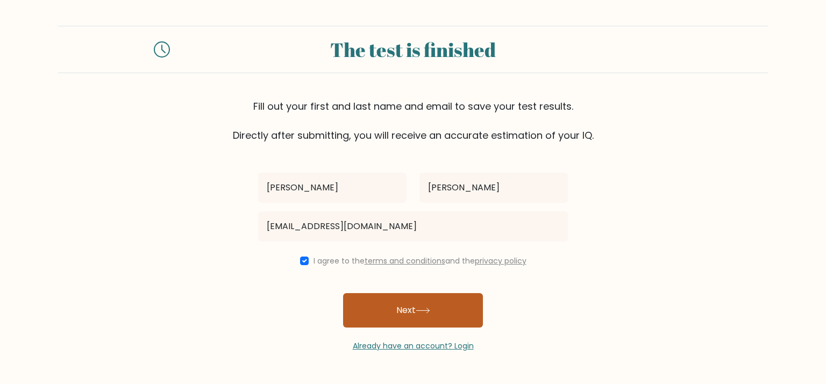
click at [375, 307] on button "Next" at bounding box center [413, 310] width 140 height 34
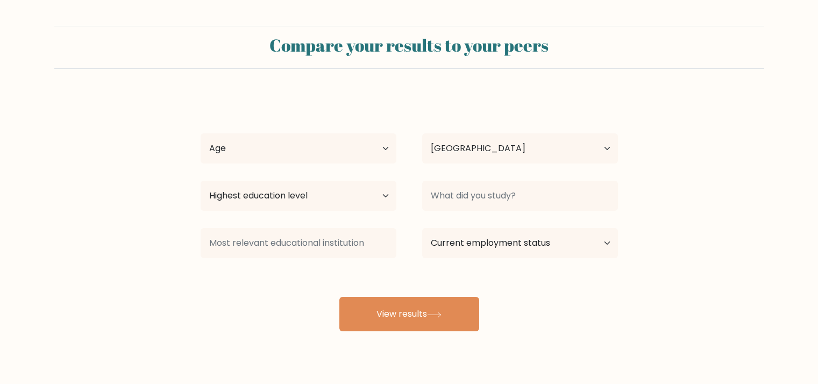
select select "PH"
click at [331, 192] on select "Highest education level No schooling Primary Lower Secondary Upper Secondary Oc…" at bounding box center [299, 196] width 196 height 30
select select "occupation_specific"
click at [201, 181] on select "Highest education level No schooling Primary Lower Secondary Upper Secondary Oc…" at bounding box center [299, 196] width 196 height 30
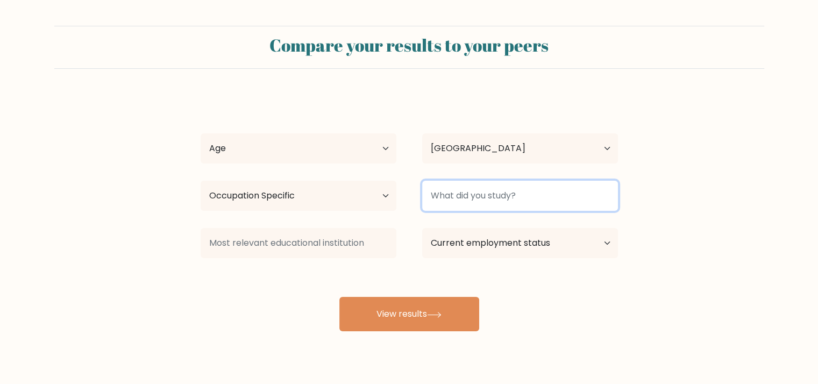
click at [478, 198] on input at bounding box center [520, 196] width 196 height 30
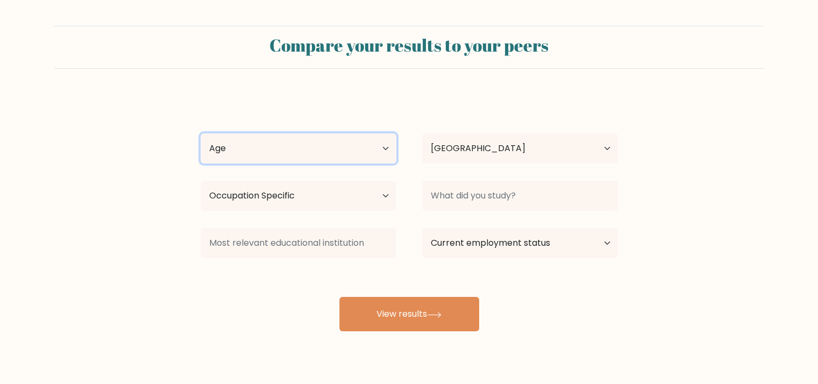
click at [336, 158] on select "Age Under [DEMOGRAPHIC_DATA] [DEMOGRAPHIC_DATA] [DEMOGRAPHIC_DATA] [DEMOGRAPHIC…" at bounding box center [299, 148] width 196 height 30
select select "35_44"
click at [201, 133] on select "Age Under [DEMOGRAPHIC_DATA] [DEMOGRAPHIC_DATA] [DEMOGRAPHIC_DATA] [DEMOGRAPHIC…" at bounding box center [299, 148] width 196 height 30
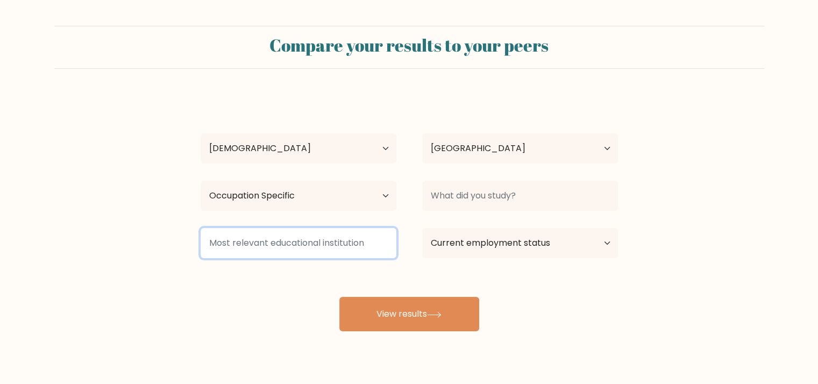
click at [314, 253] on input at bounding box center [299, 243] width 196 height 30
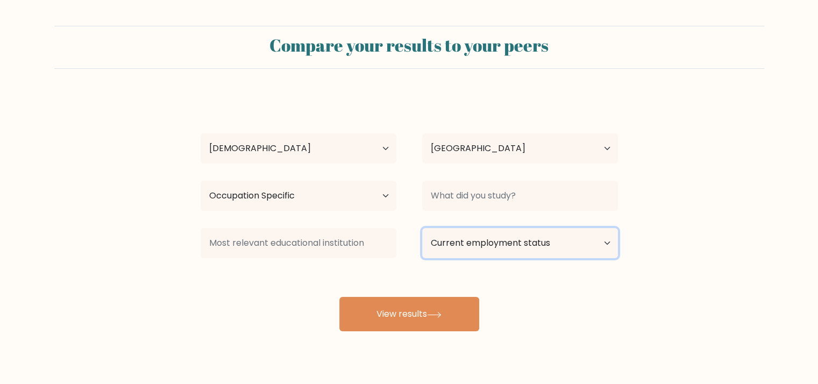
click at [479, 240] on select "Current employment status Employed Student Retired Other / prefer not to answer" at bounding box center [520, 243] width 196 height 30
select select "employed"
click at [422, 228] on select "Current employment status Employed Student Retired Other / prefer not to answer" at bounding box center [520, 243] width 196 height 30
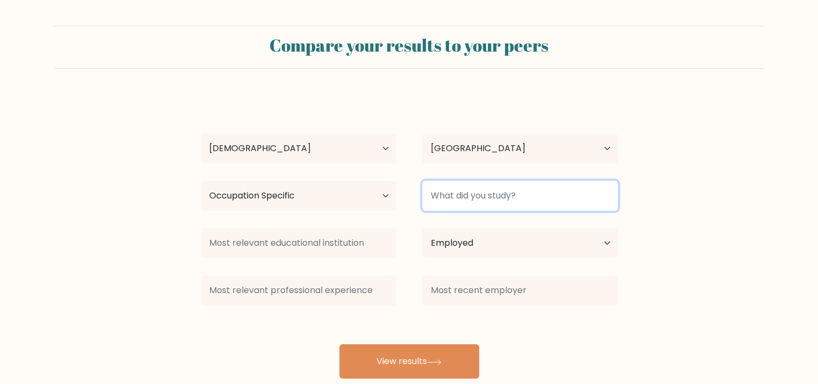
click at [448, 192] on input at bounding box center [520, 196] width 196 height 30
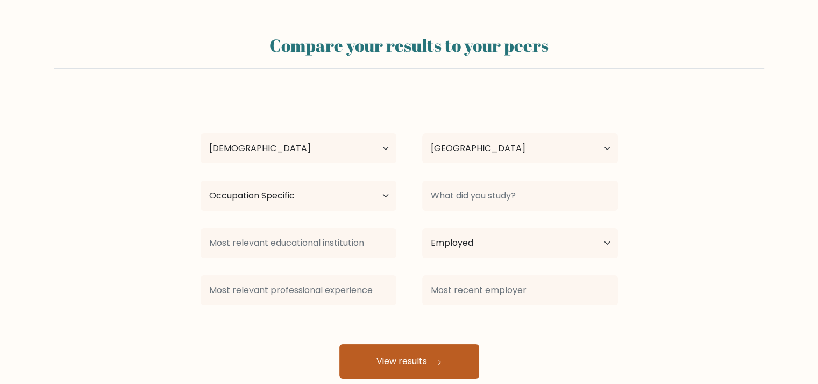
click at [405, 361] on button "View results" at bounding box center [410, 361] width 140 height 34
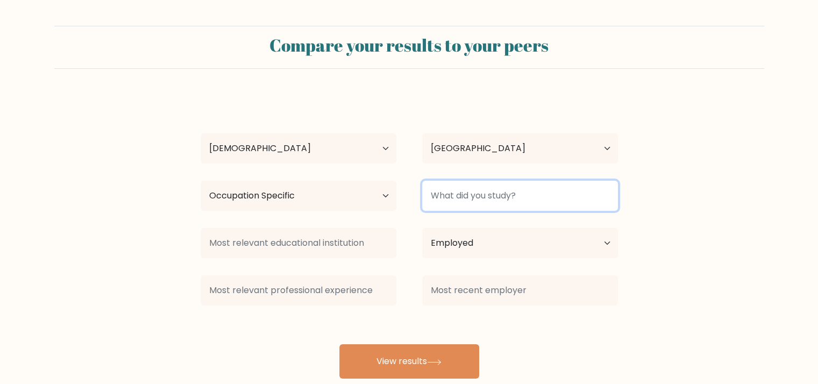
click at [456, 192] on input at bounding box center [520, 196] width 196 height 30
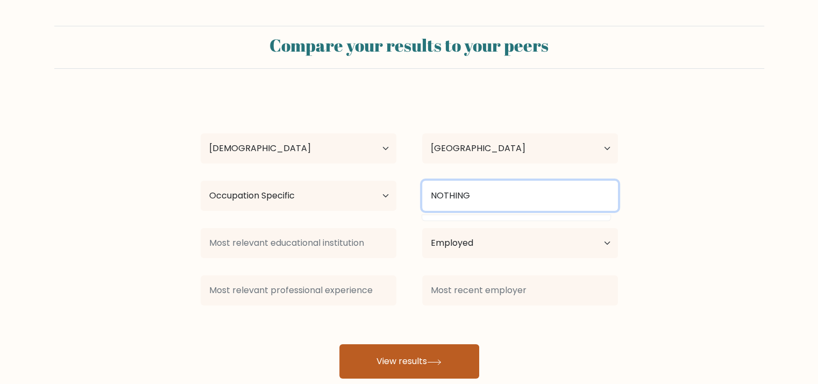
type input "NOTHING"
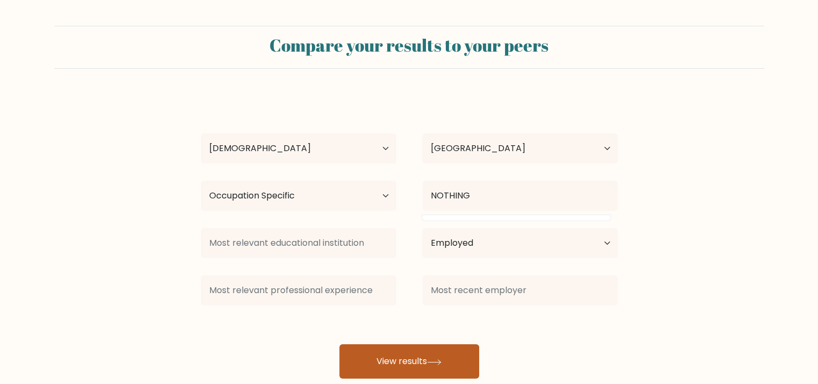
click at [397, 359] on button "View results" at bounding box center [410, 361] width 140 height 34
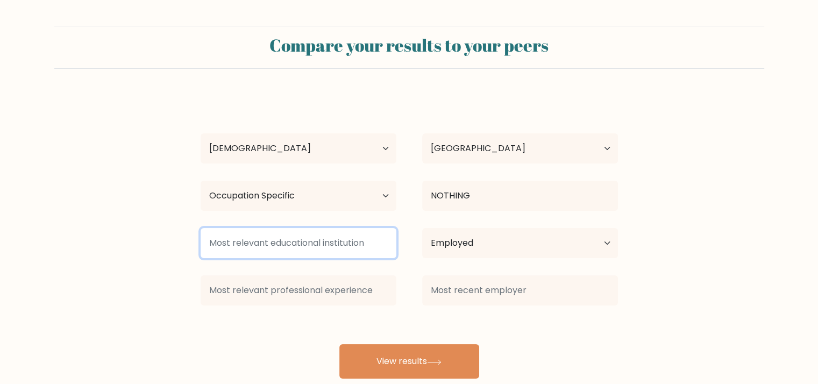
click at [303, 234] on input at bounding box center [299, 243] width 196 height 30
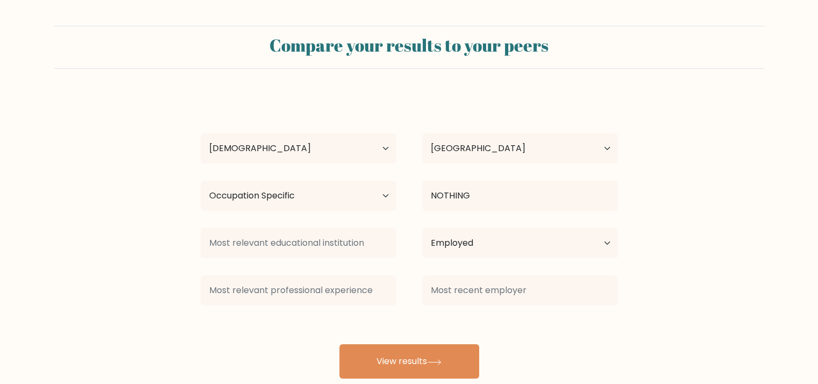
click at [321, 175] on div "John LYN Age Under 18 years old 18-24 years old 25-34 years old 35-44 years old…" at bounding box center [409, 237] width 430 height 284
click at [316, 193] on select "Highest education level No schooling Primary Lower Secondary Upper Secondary Oc…" at bounding box center [299, 196] width 196 height 30
select select "upper_secondary"
click at [201, 181] on select "Highest education level No schooling Primary Lower Secondary Upper Secondary Oc…" at bounding box center [299, 196] width 196 height 30
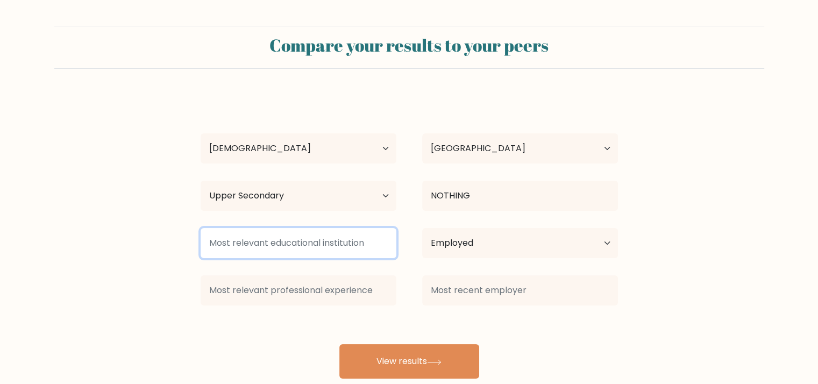
click at [292, 244] on input at bounding box center [299, 243] width 196 height 30
type input "NA"
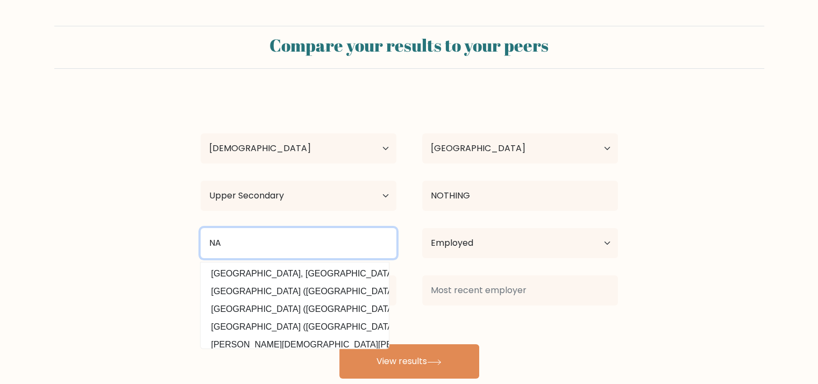
drag, startPoint x: 240, startPoint y: 245, endPoint x: 179, endPoint y: 234, distance: 61.8
click at [181, 234] on form "Compare your results to your peers John LYN Age Under 18 years old 18-24 years …" at bounding box center [409, 202] width 818 height 353
type input "U"
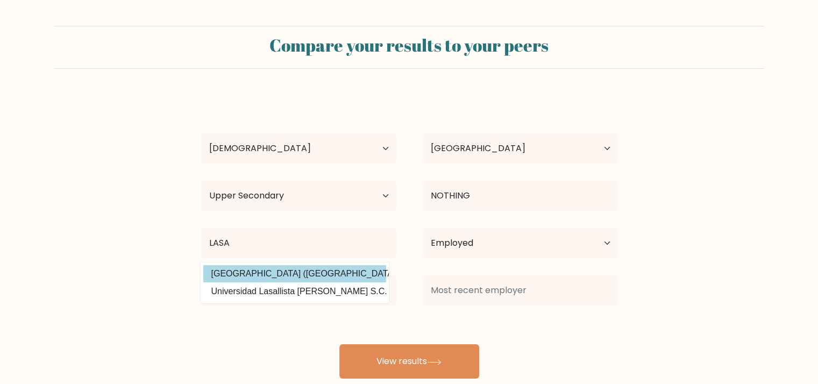
click at [230, 277] on div "John LYN Age Under 18 years old 18-24 years old 25-34 years old 35-44 years old…" at bounding box center [409, 237] width 430 height 284
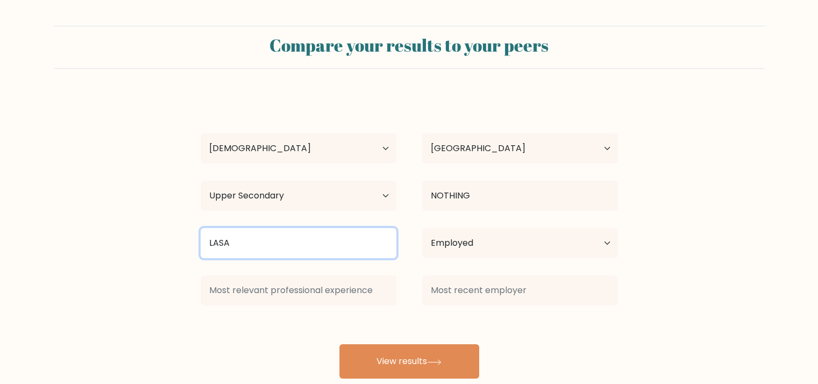
click at [267, 249] on input "LASA" at bounding box center [299, 243] width 196 height 30
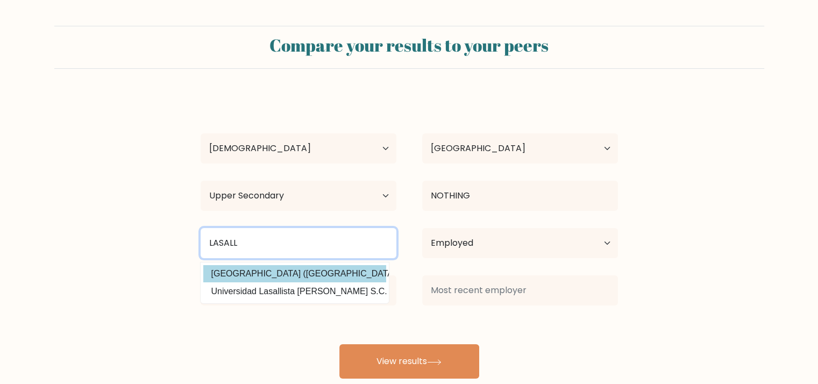
type input "LASALL"
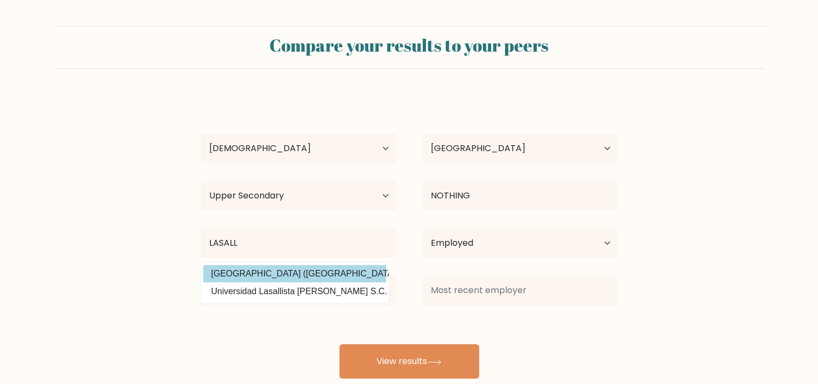
click at [301, 274] on div "John LYN Age Under 18 years old 18-24 years old 25-34 years old 35-44 years old…" at bounding box center [409, 237] width 430 height 284
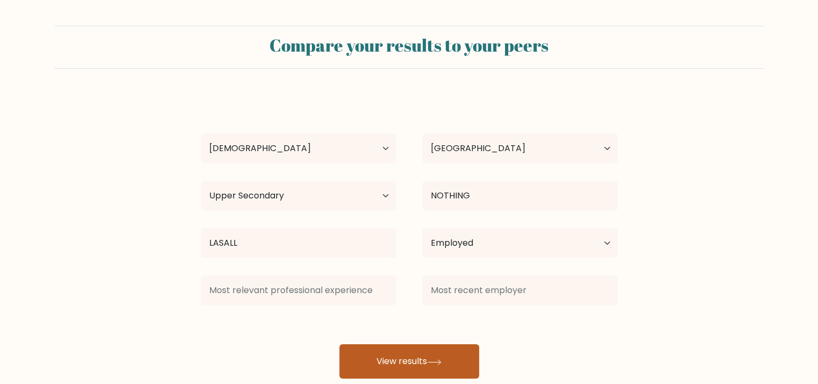
click at [427, 372] on button "View results" at bounding box center [410, 361] width 140 height 34
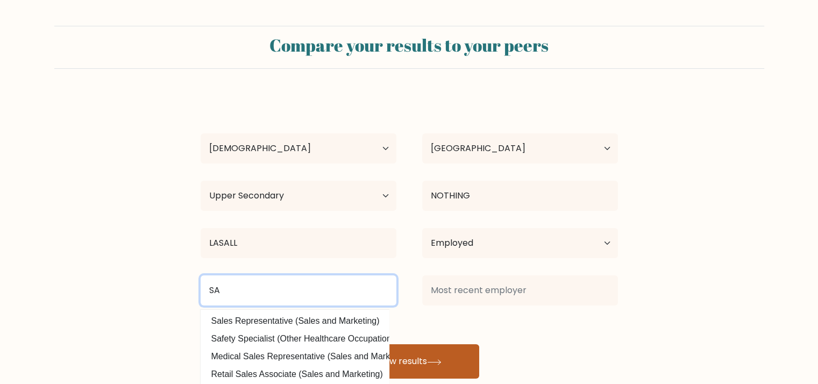
type input "SA"
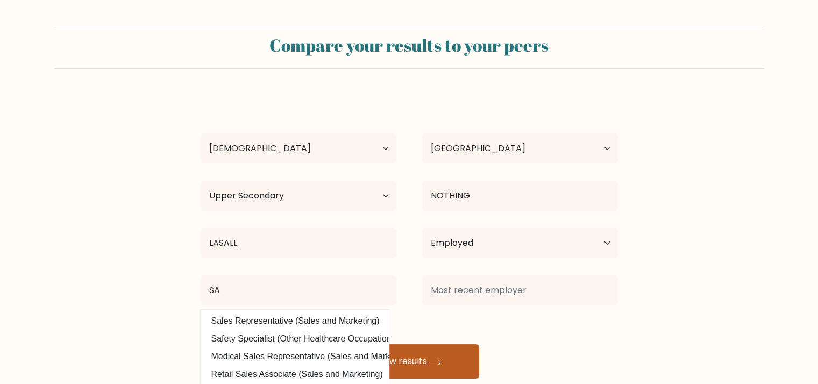
click at [423, 370] on button "View results" at bounding box center [410, 361] width 140 height 34
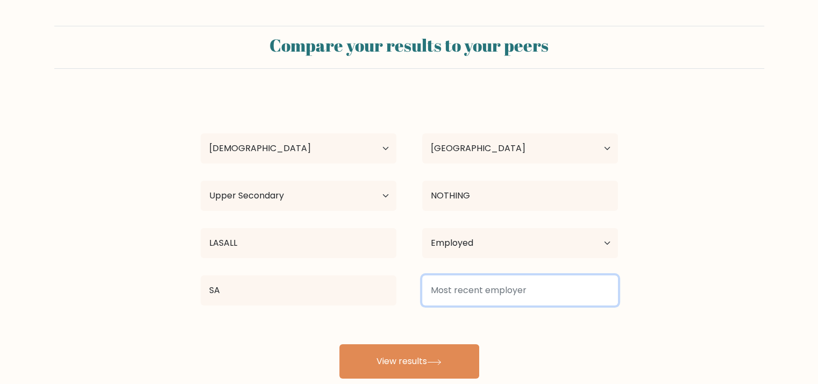
click at [548, 295] on input at bounding box center [520, 290] width 196 height 30
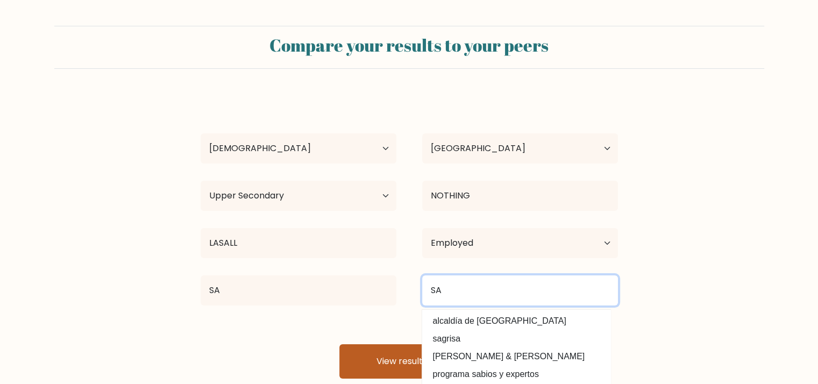
type input "SA"
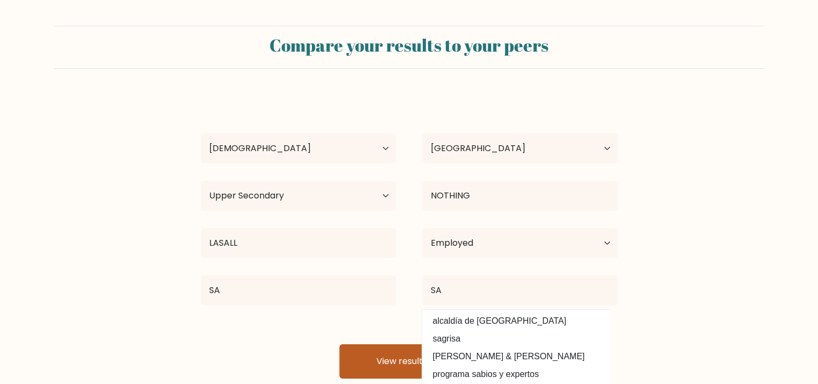
click at [419, 344] on button "View results" at bounding box center [410, 361] width 140 height 34
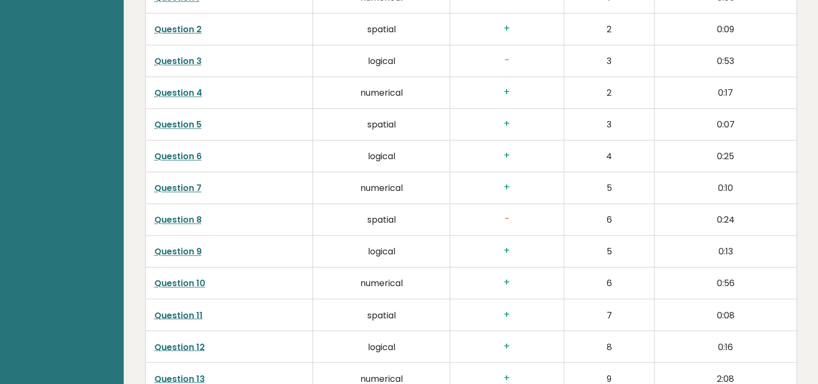
scroll to position [1627, 0]
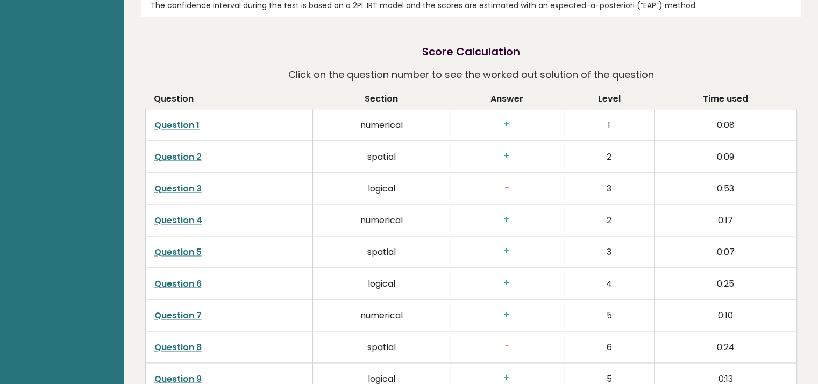
click at [178, 182] on link "Question 3" at bounding box center [177, 188] width 47 height 12
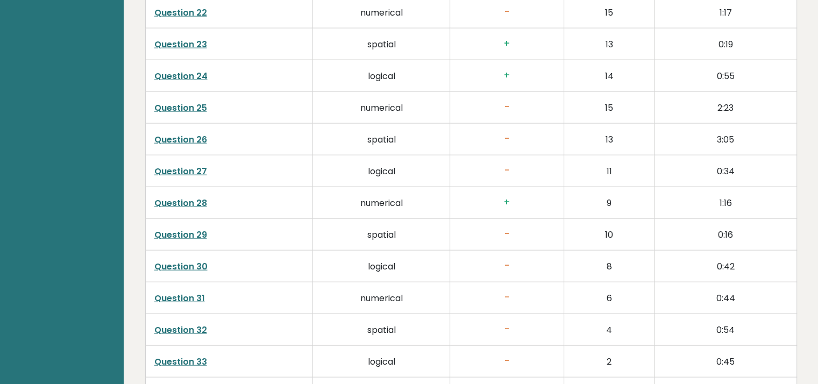
scroll to position [2380, 0]
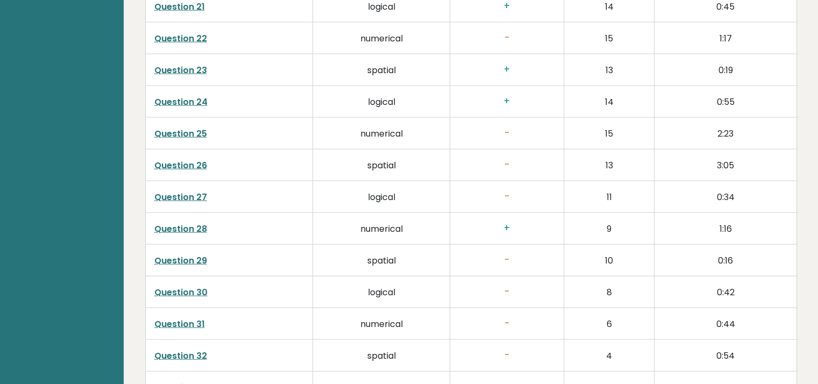
click at [181, 128] on link "Question 25" at bounding box center [180, 134] width 53 height 12
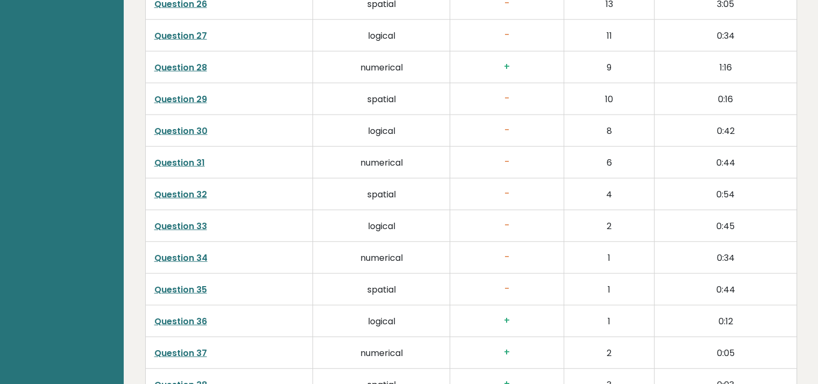
scroll to position [2434, 0]
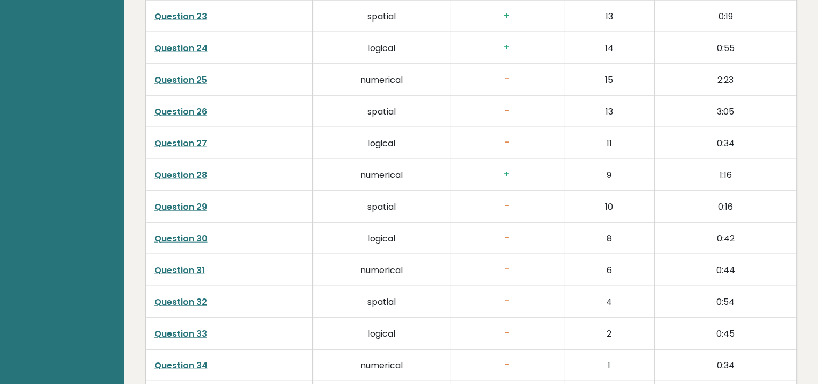
click at [204, 74] on link "Question 25" at bounding box center [180, 80] width 53 height 12
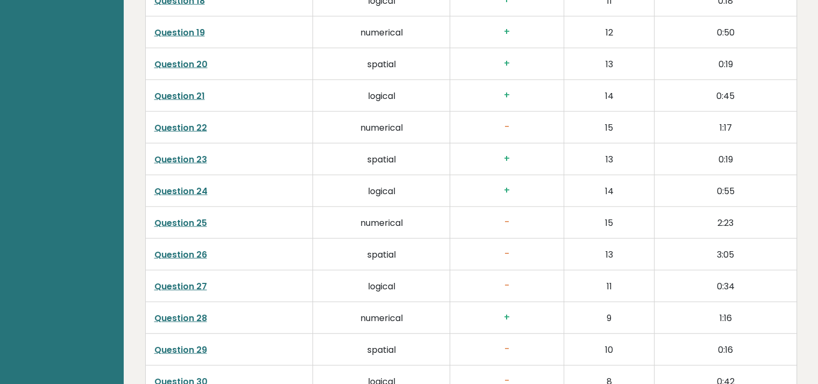
scroll to position [2273, 0]
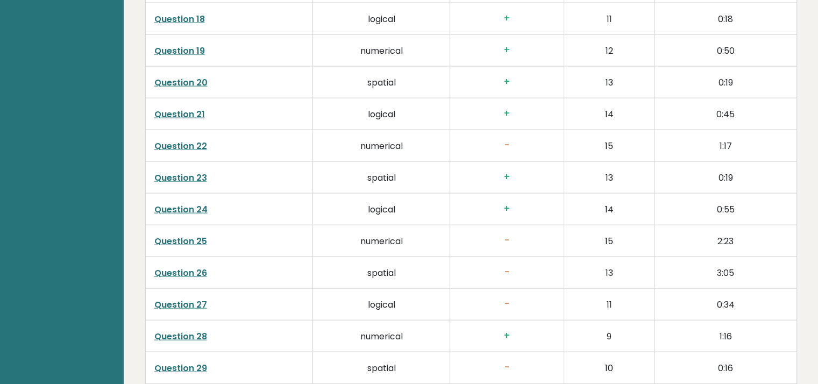
click at [195, 140] on link "Question 22" at bounding box center [180, 146] width 53 height 12
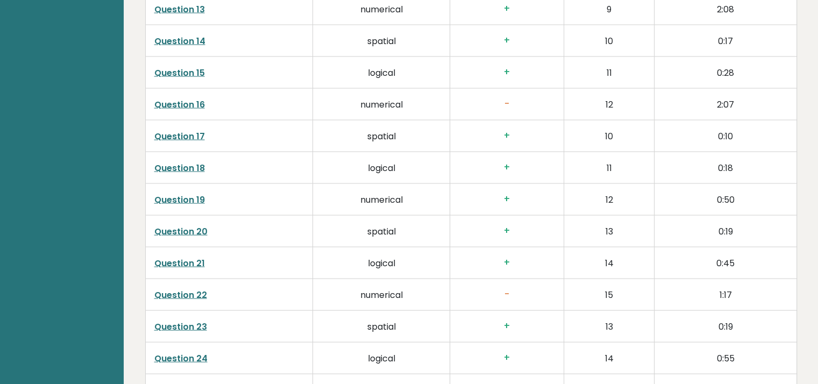
scroll to position [2111, 0]
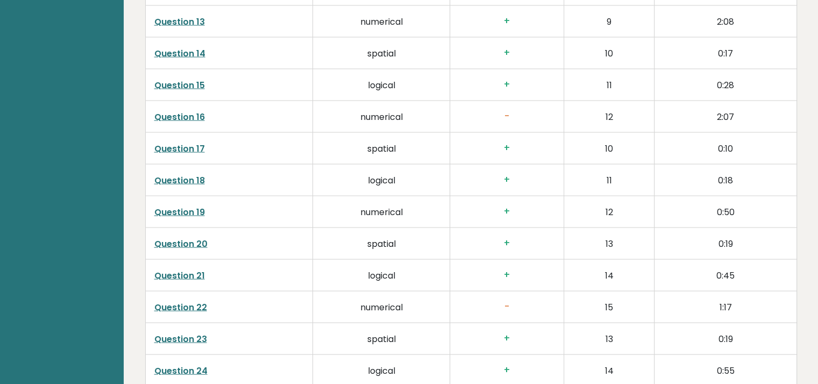
click at [200, 111] on link "Question 16" at bounding box center [179, 117] width 51 height 12
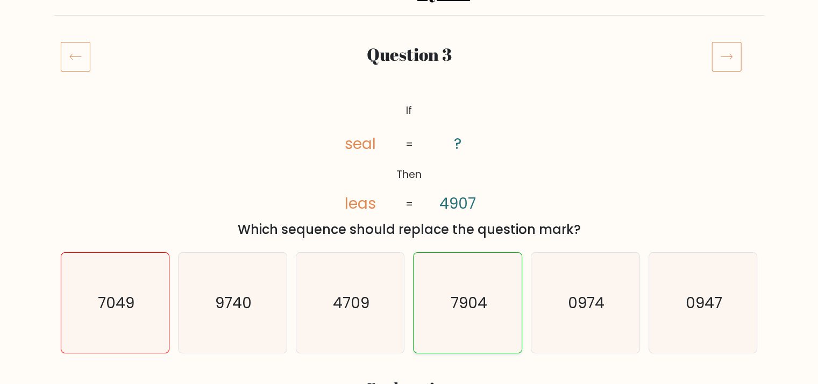
scroll to position [161, 0]
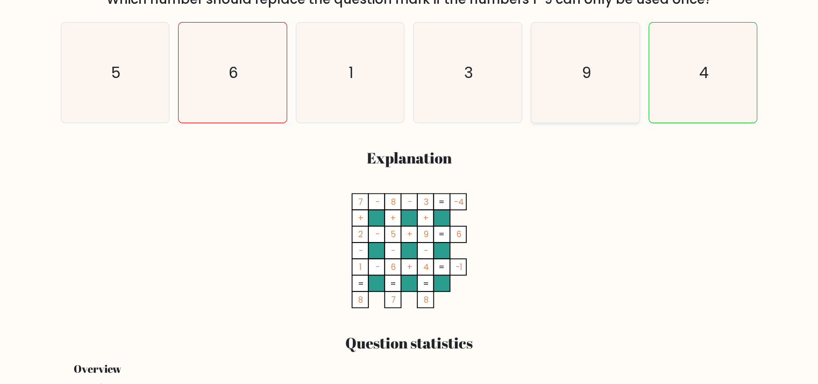
scroll to position [377, 0]
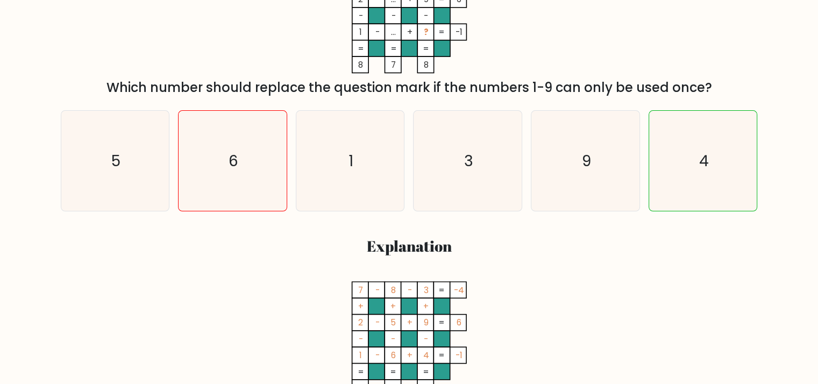
scroll to position [108, 0]
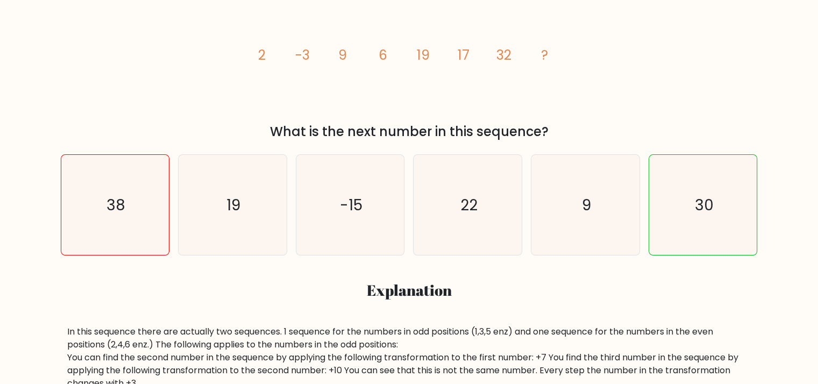
scroll to position [161, 0]
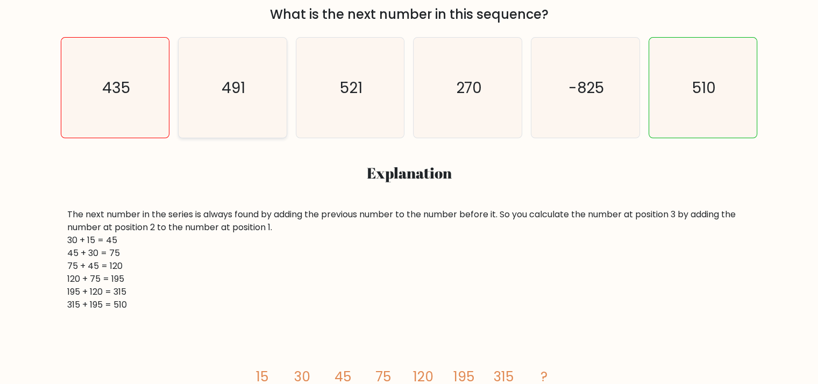
scroll to position [161, 0]
